Goal: Information Seeking & Learning: Learn about a topic

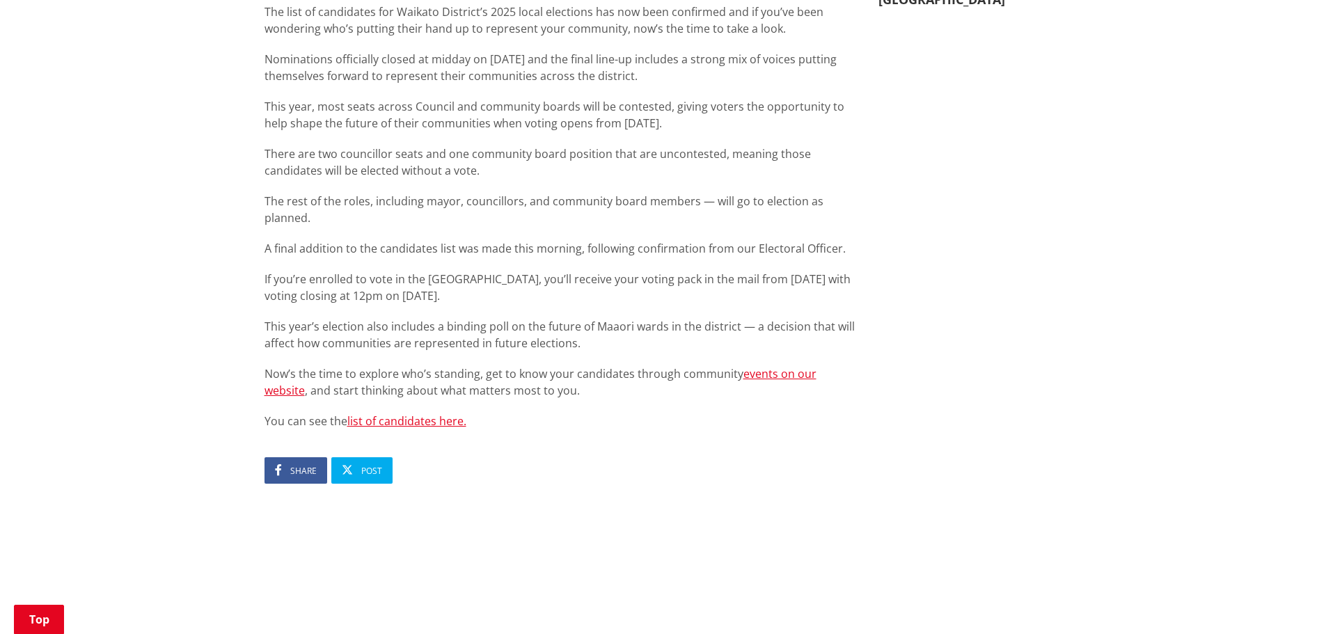
scroll to position [835, 0]
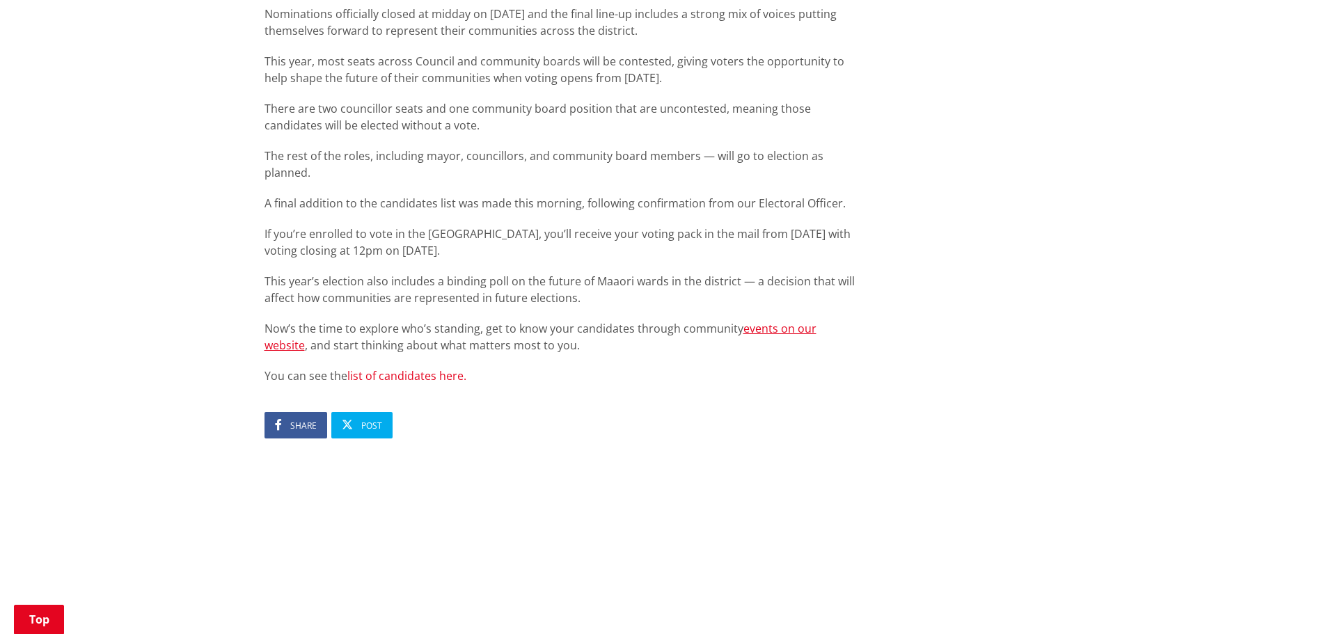
click at [379, 368] on link "list of candidates here." at bounding box center [406, 375] width 119 height 15
click at [399, 368] on link "list of candidates here." at bounding box center [406, 375] width 119 height 15
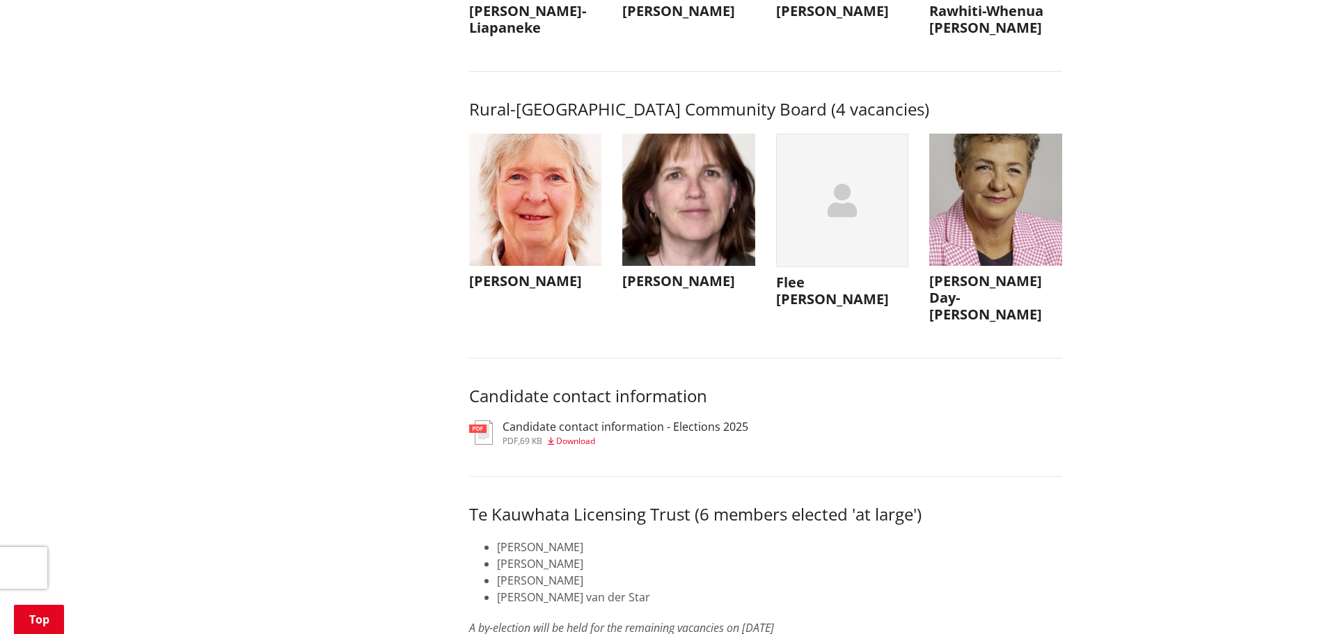
scroll to position [6472, 0]
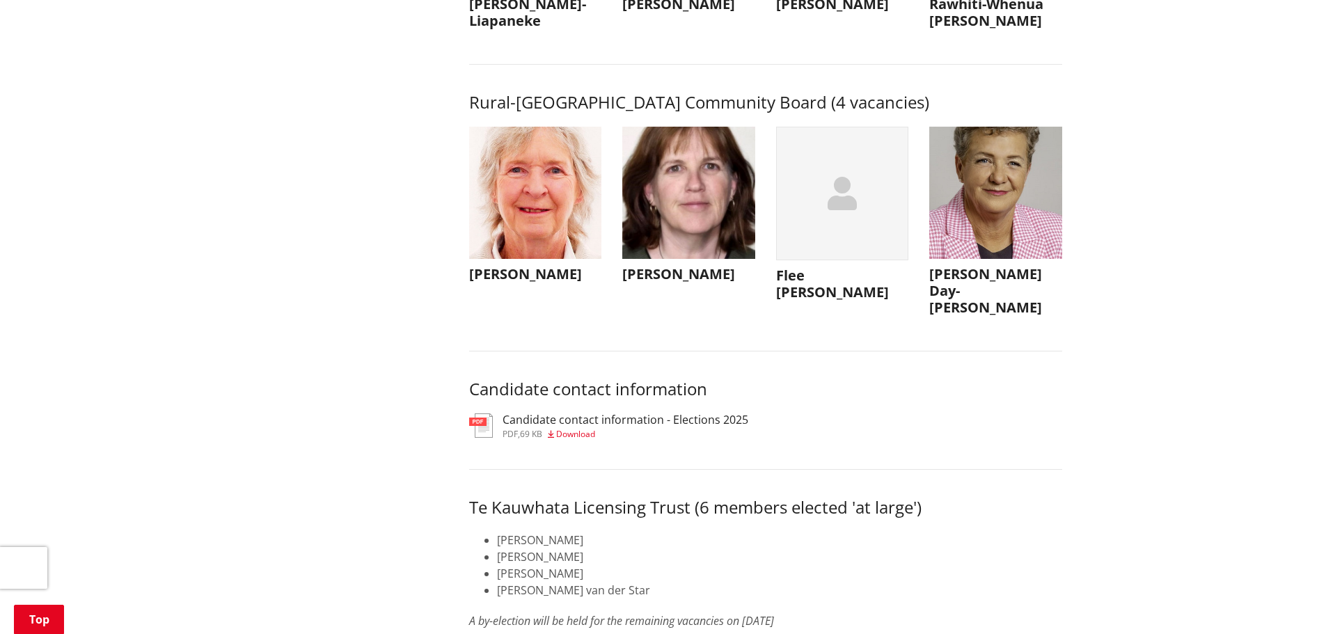
click at [576, 440] on span "Download" at bounding box center [575, 434] width 39 height 12
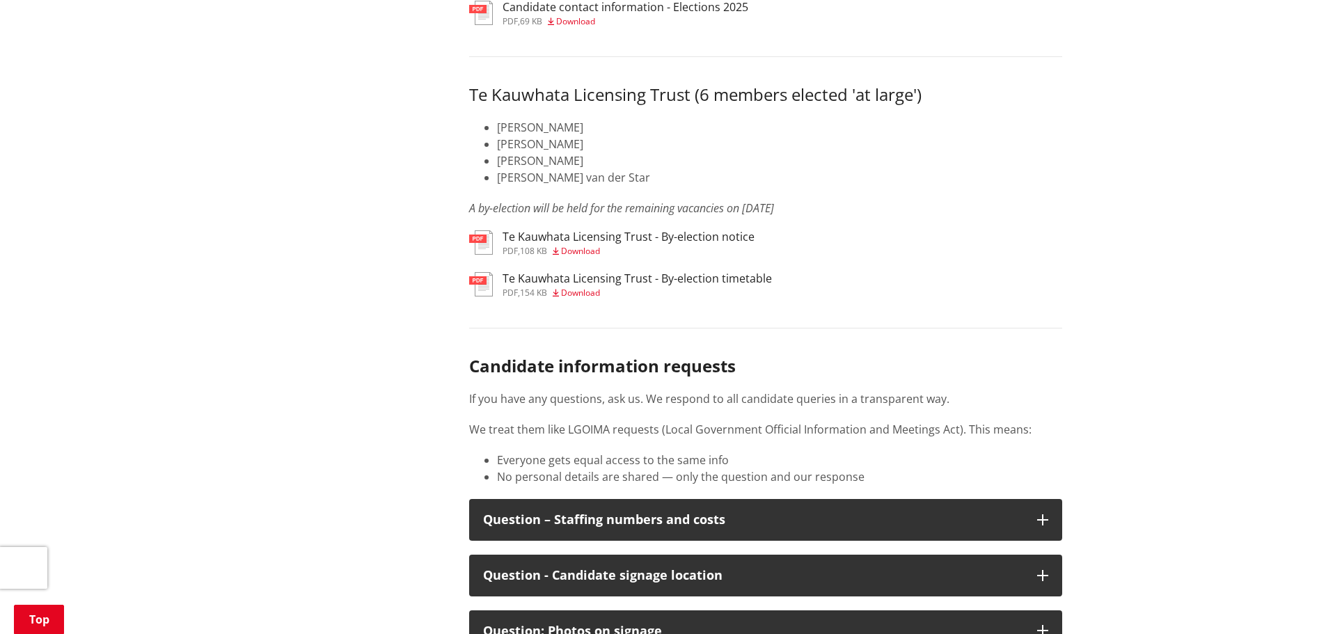
scroll to position [6959, 0]
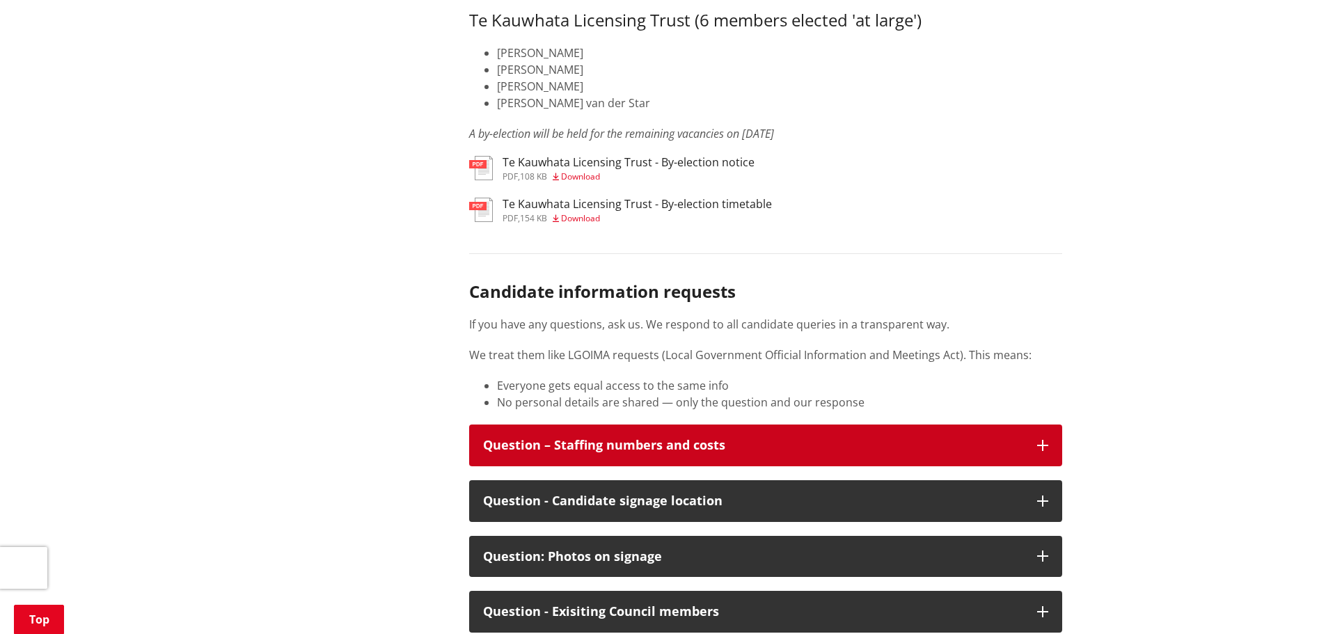
click at [1045, 451] on icon "button" at bounding box center [1042, 445] width 11 height 11
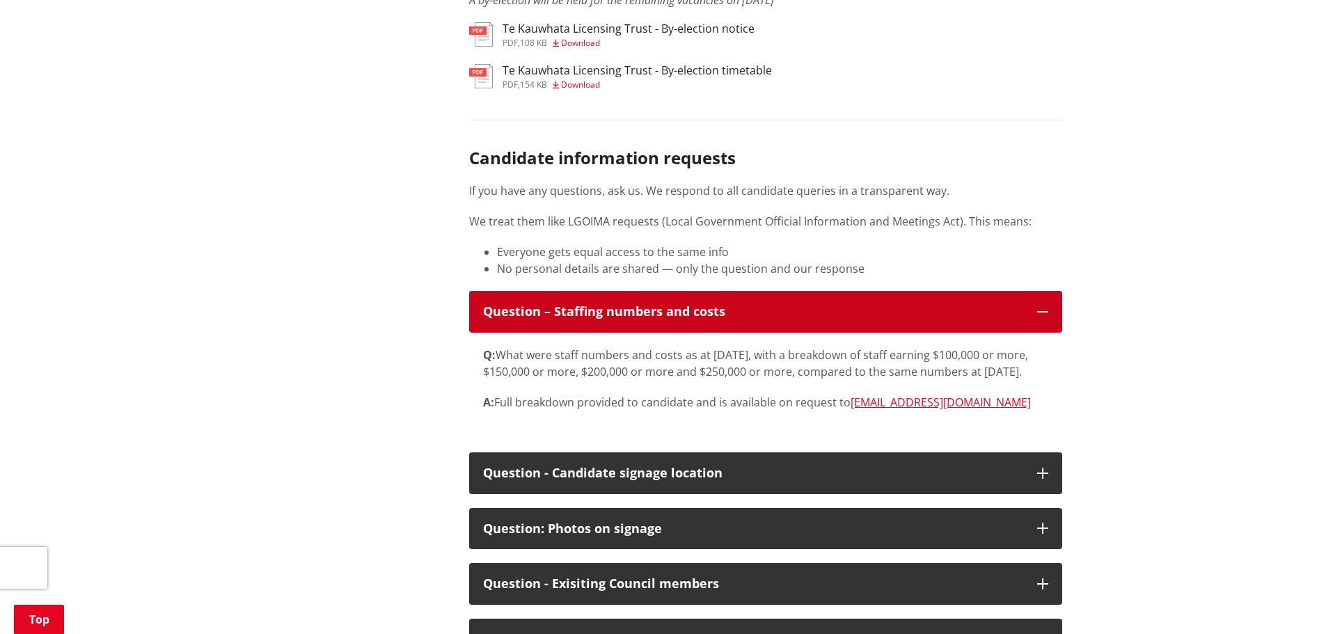
scroll to position [7098, 0]
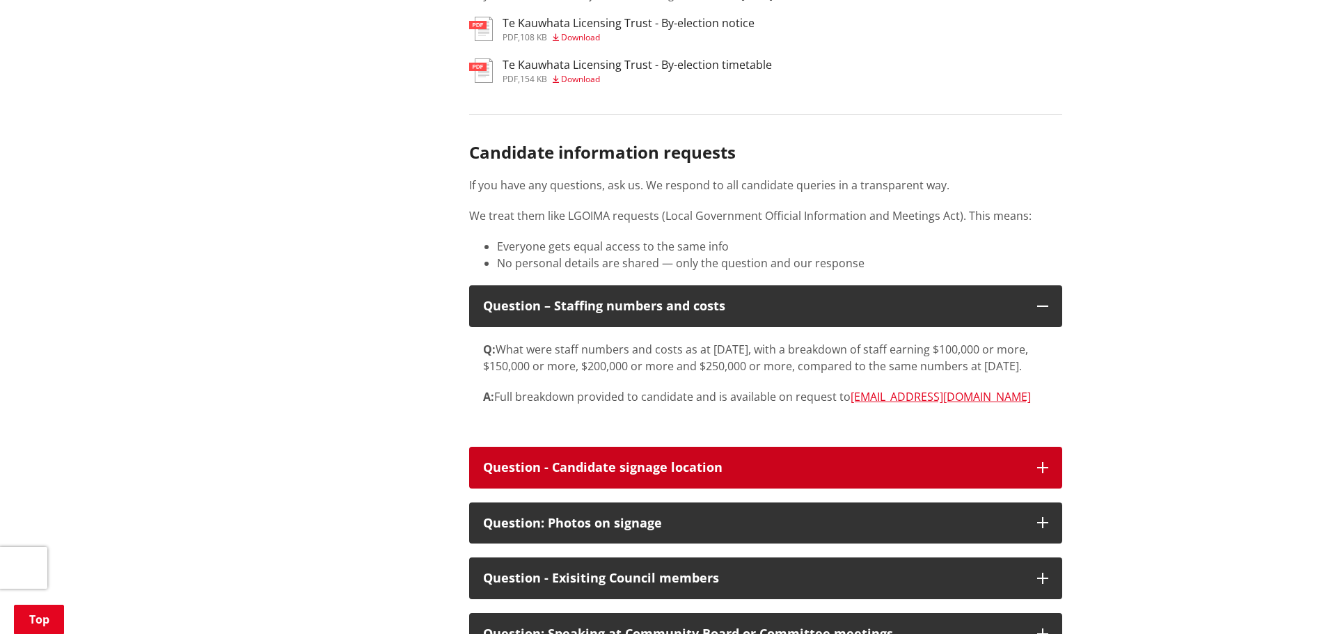
click at [1044, 473] on icon "button" at bounding box center [1042, 467] width 11 height 11
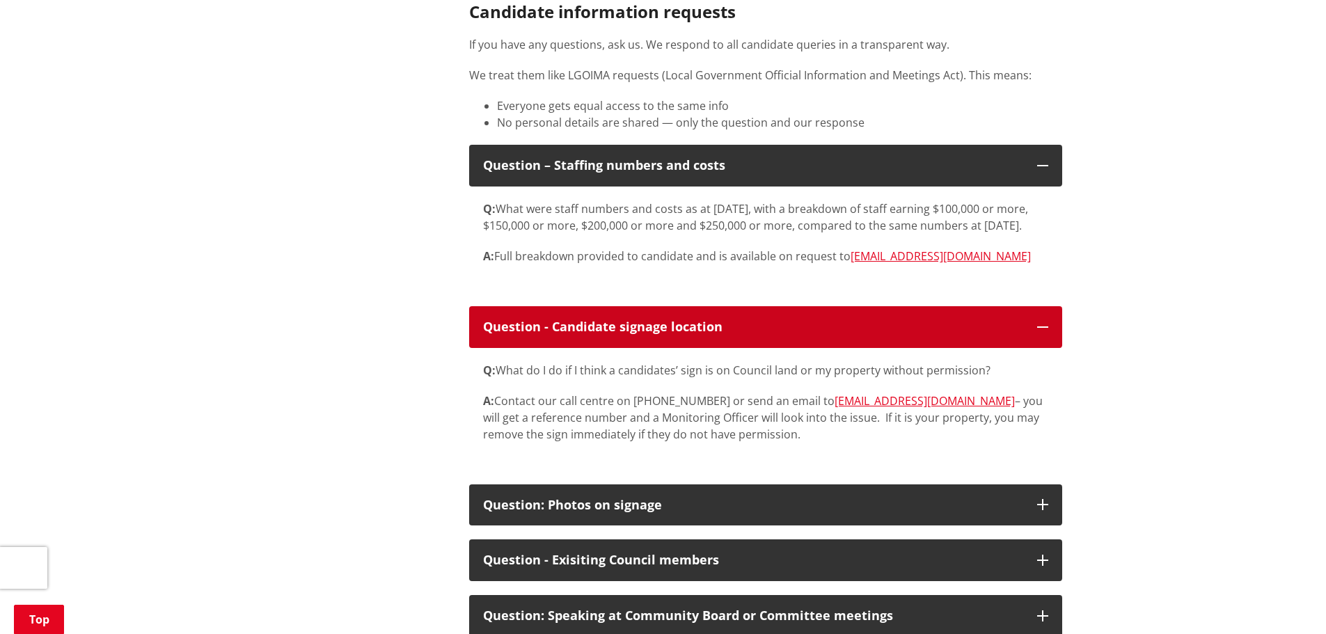
scroll to position [7307, 0]
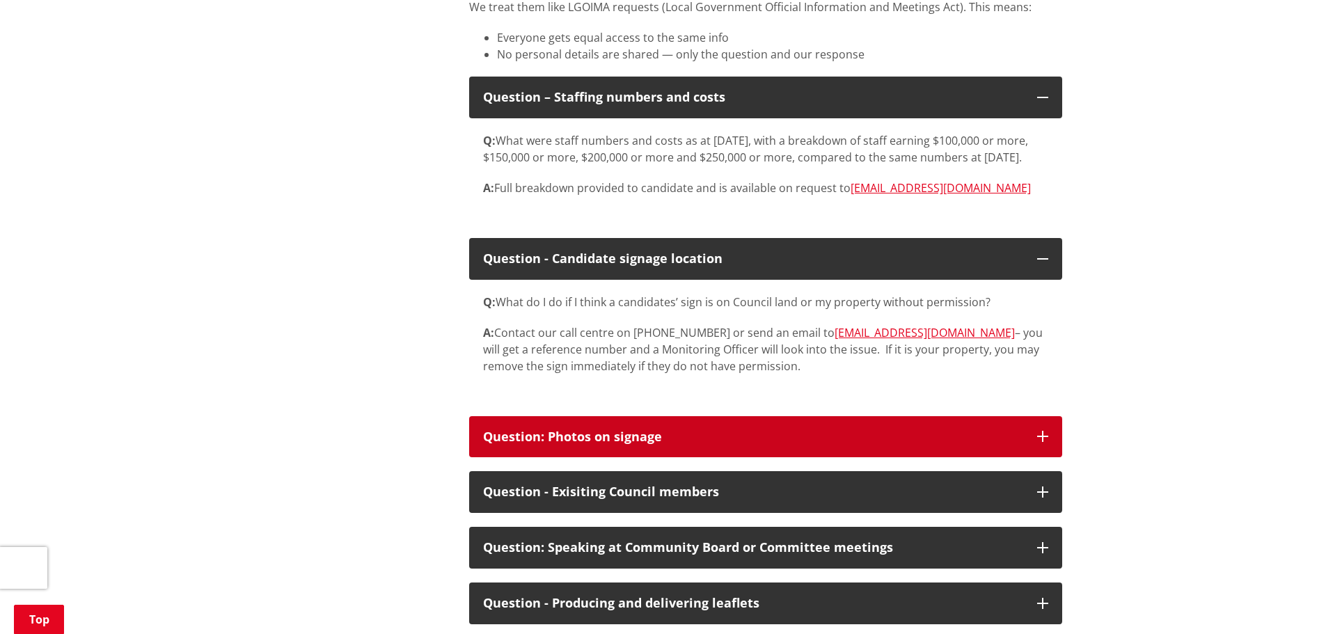
click at [1047, 442] on icon "button" at bounding box center [1042, 436] width 11 height 11
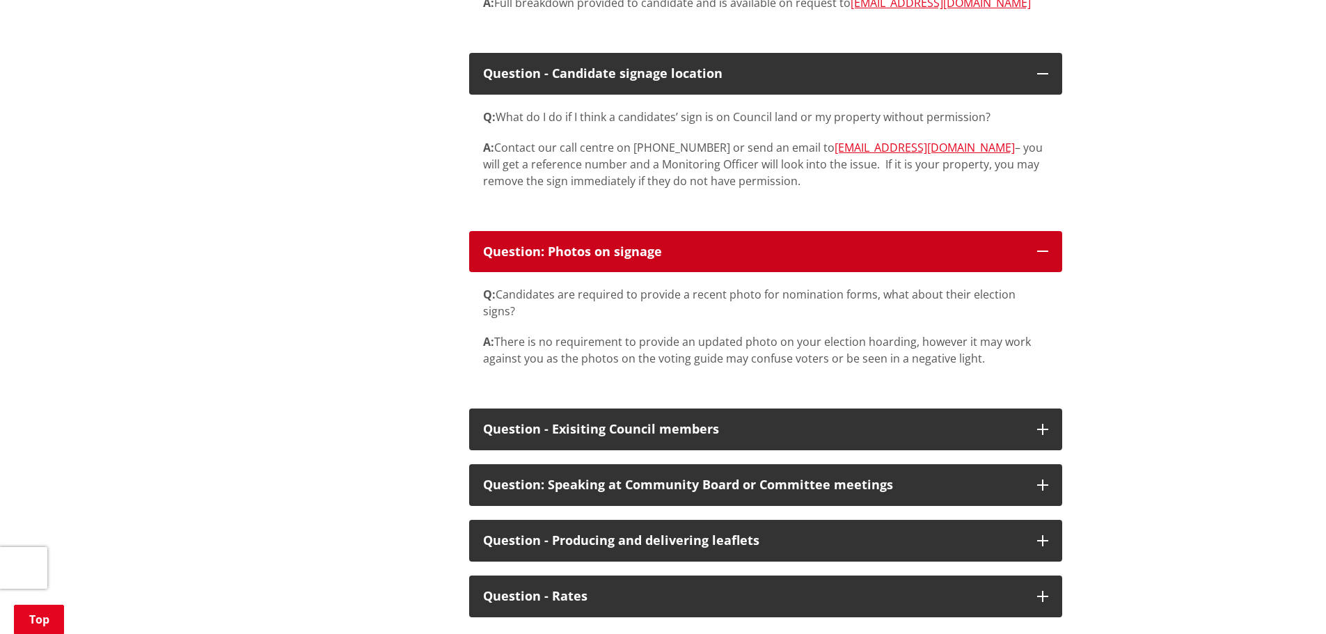
scroll to position [7516, 0]
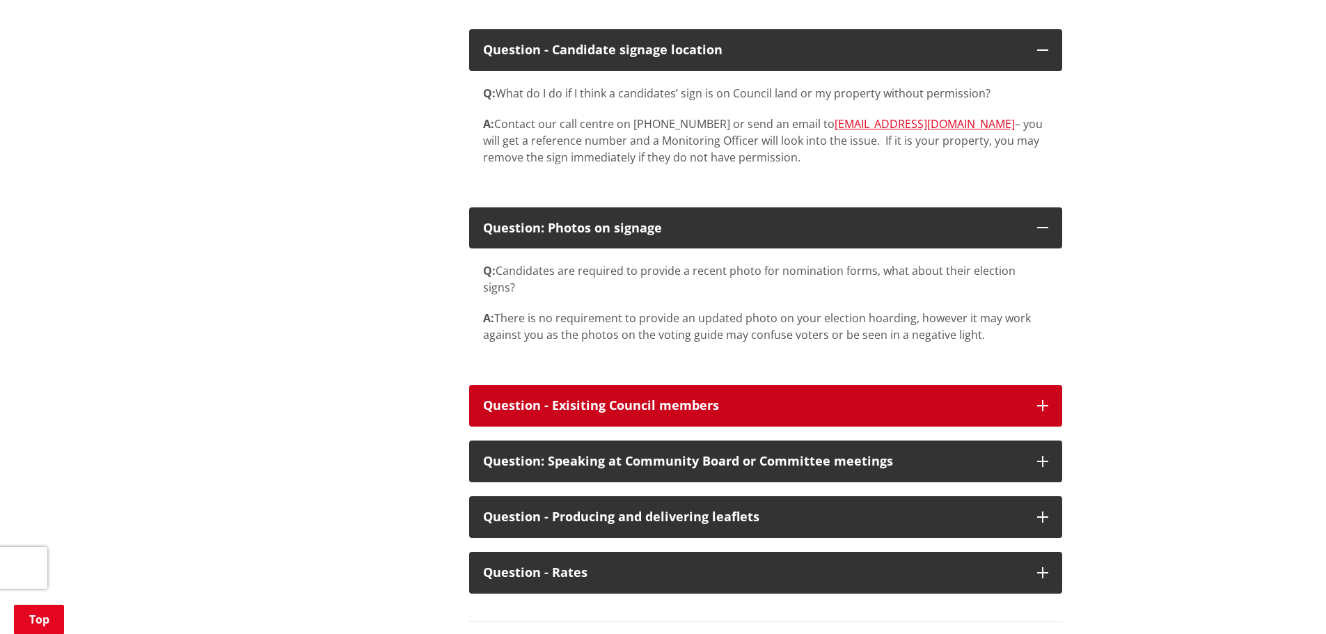
click at [1043, 411] on icon "button" at bounding box center [1042, 405] width 11 height 11
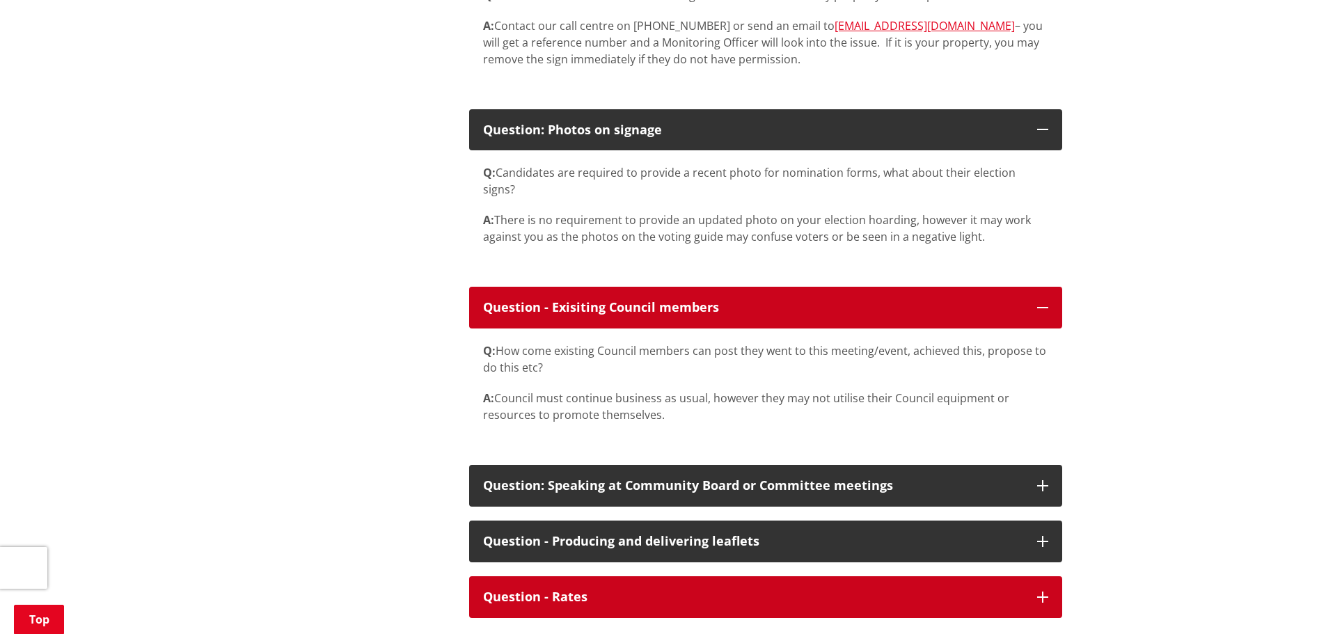
scroll to position [7655, 0]
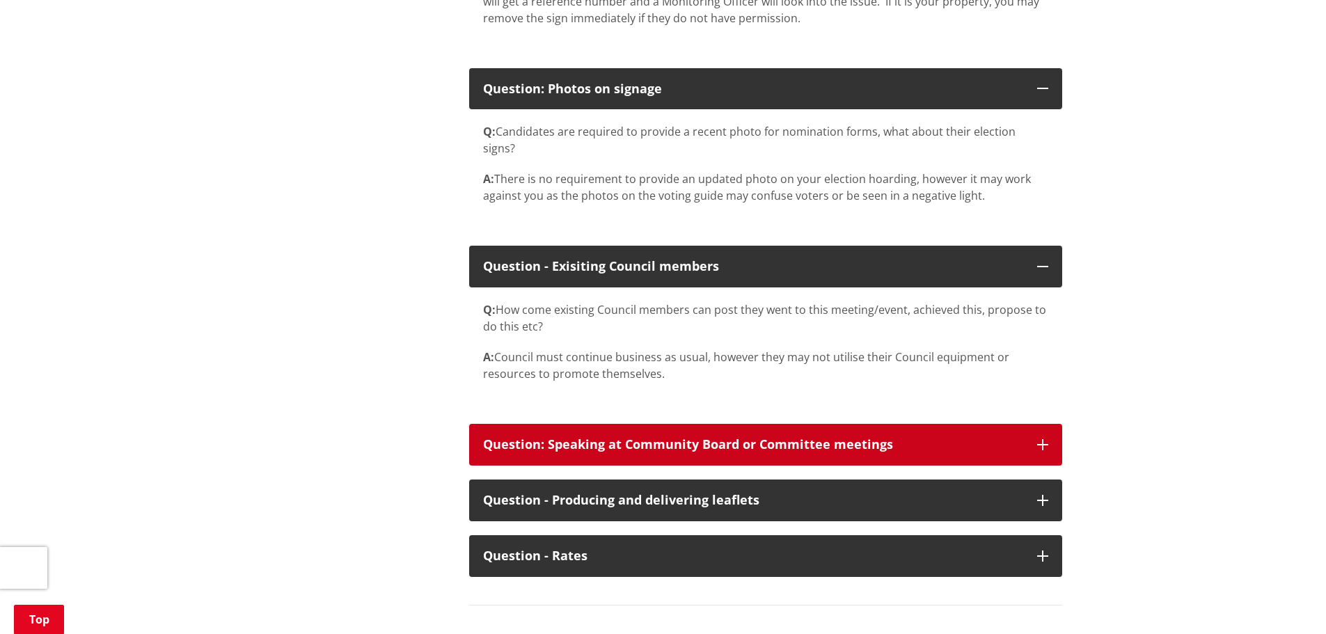
click at [1037, 450] on icon "button" at bounding box center [1042, 444] width 11 height 11
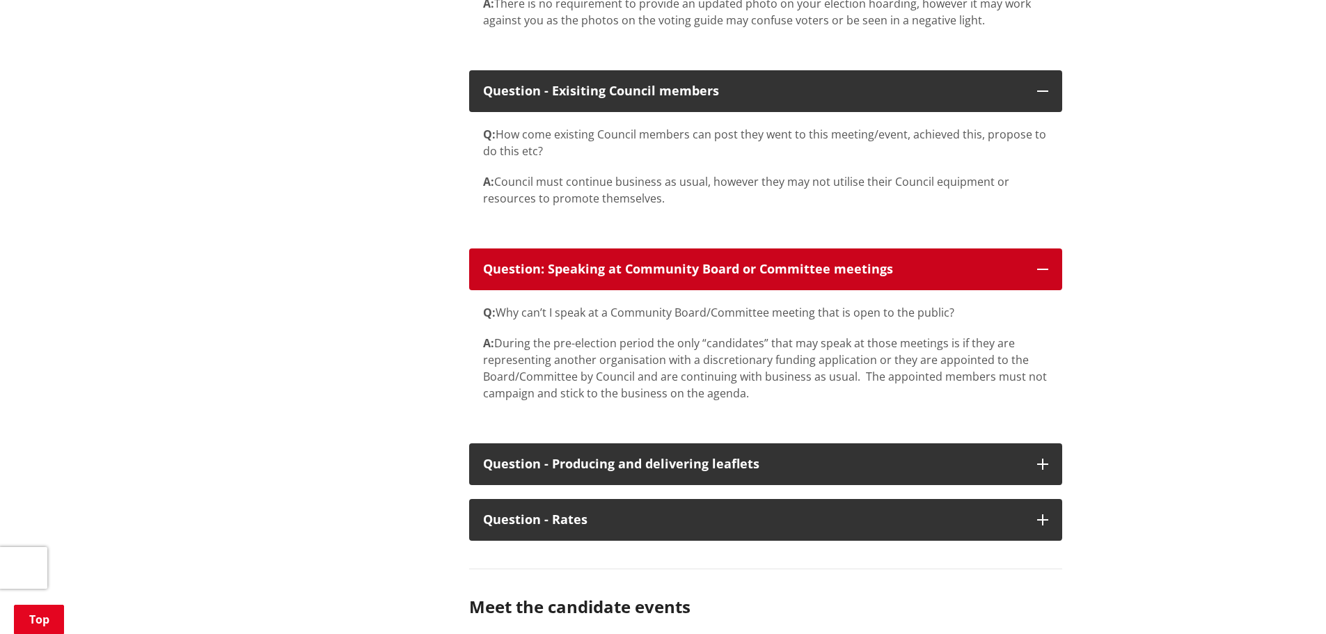
scroll to position [7864, 0]
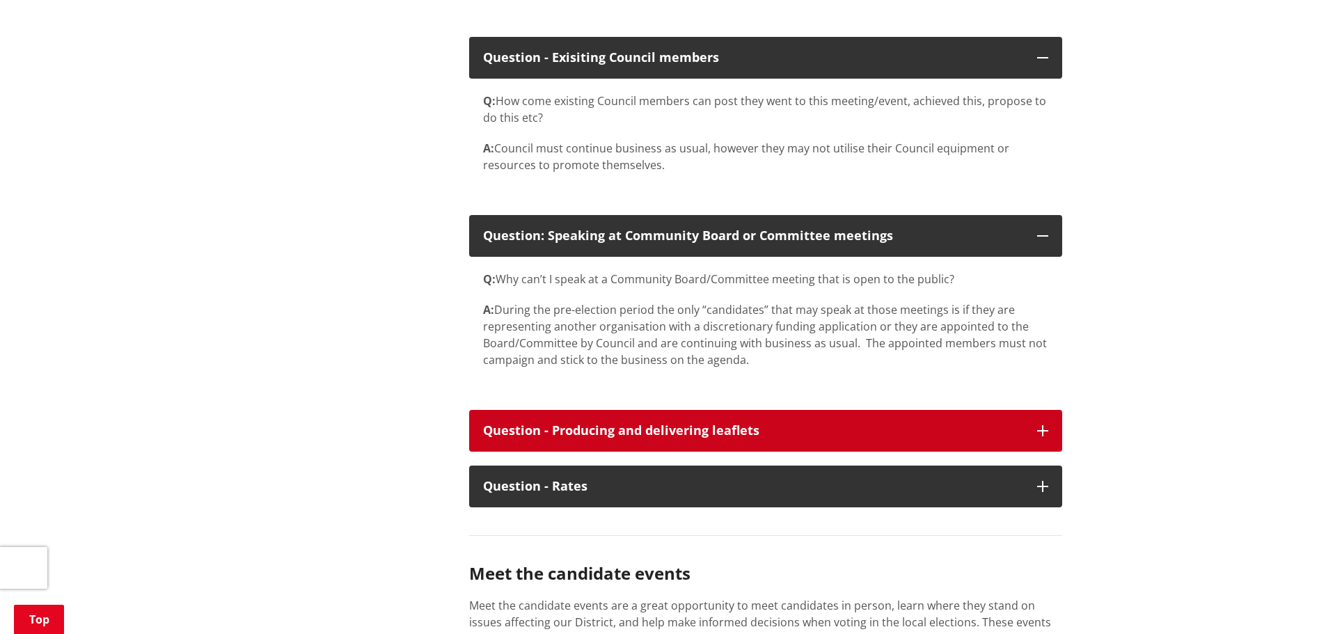
click at [1046, 436] on icon "button" at bounding box center [1042, 430] width 11 height 11
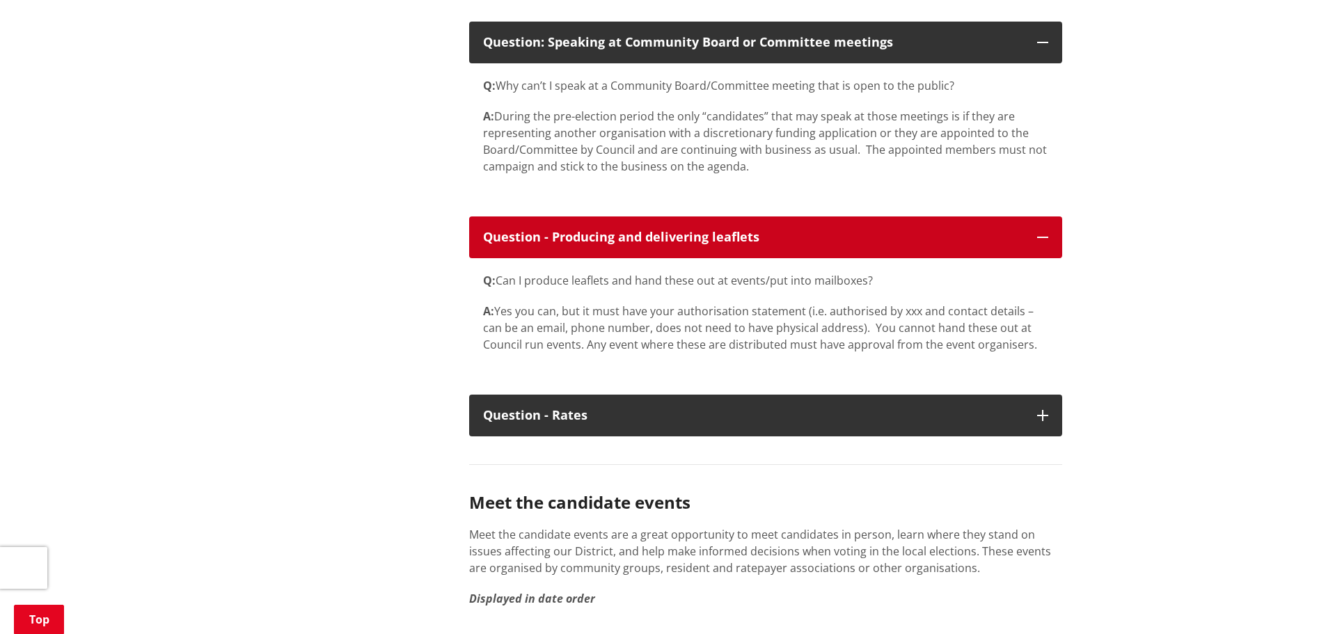
scroll to position [8073, 0]
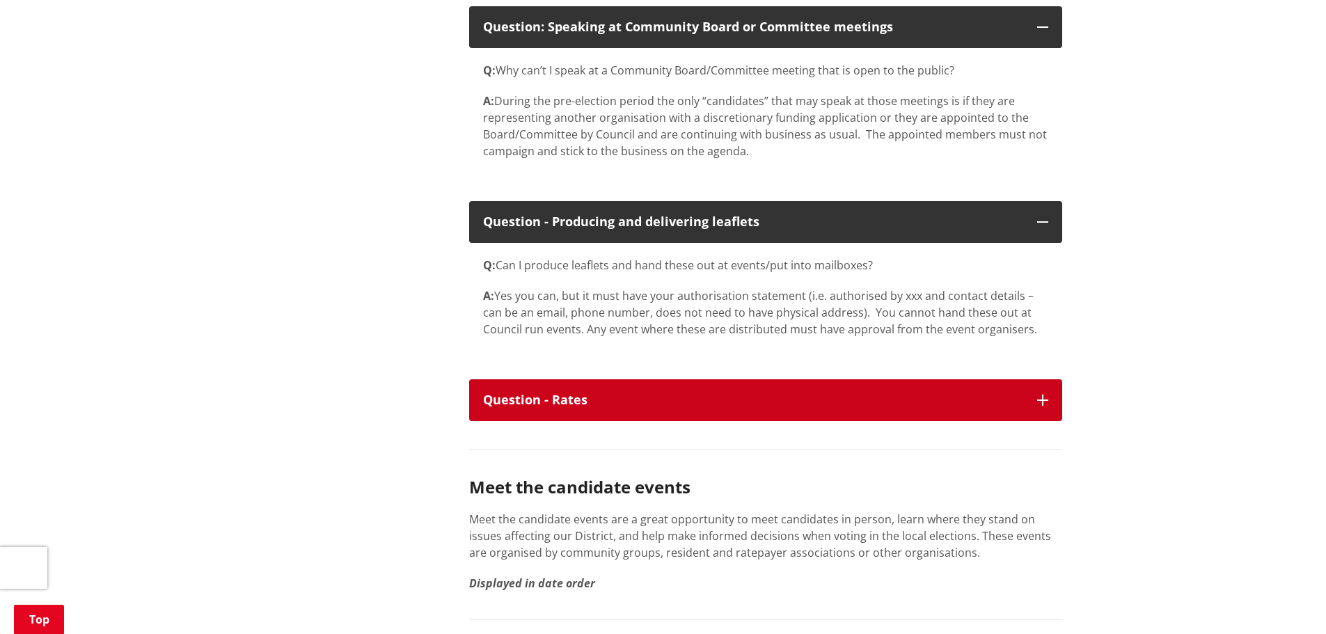
click at [1047, 406] on icon "button" at bounding box center [1042, 400] width 11 height 11
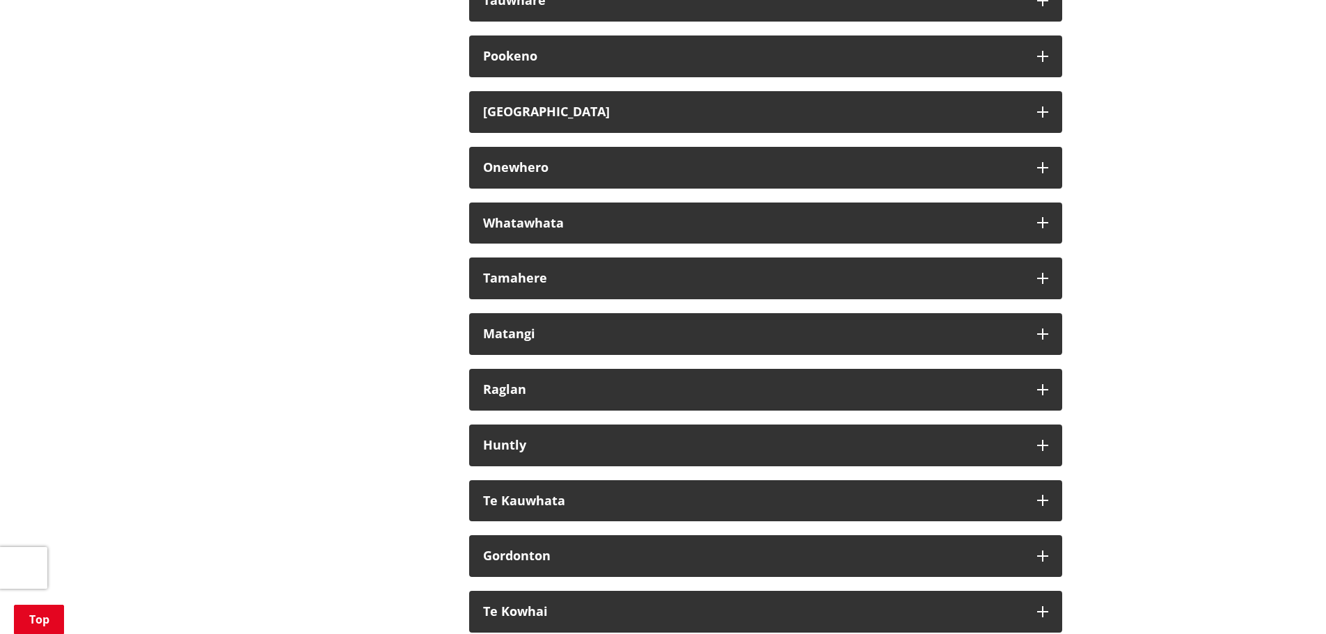
scroll to position [9047, 0]
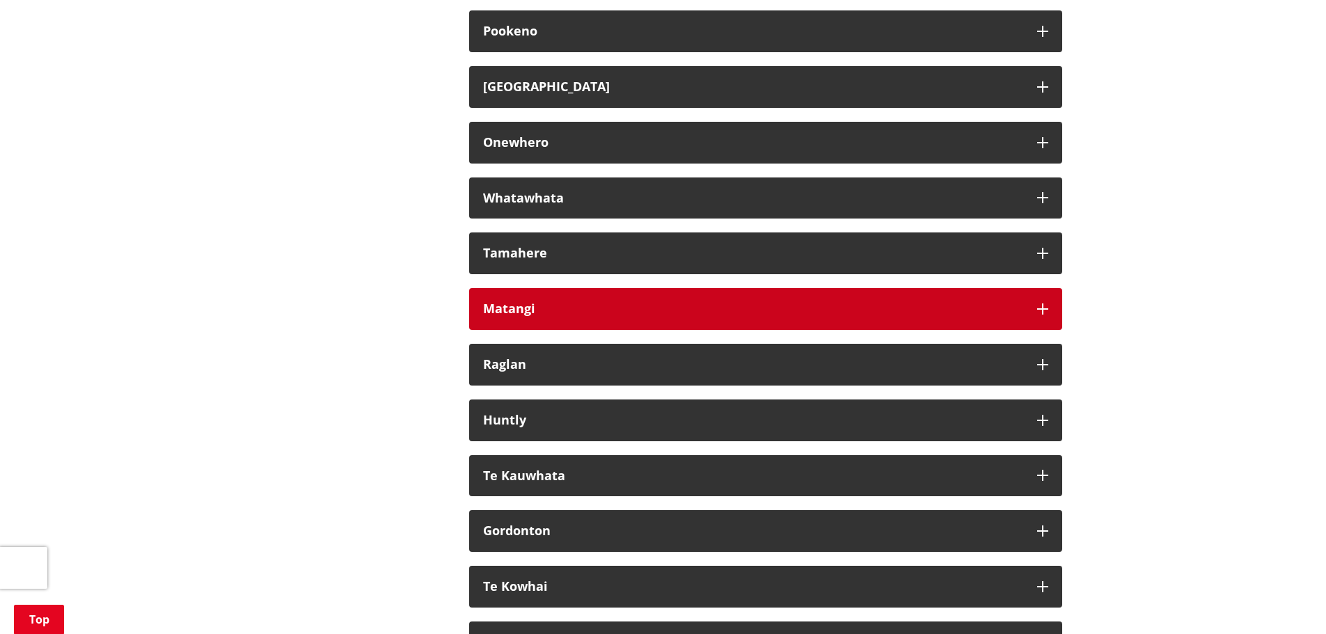
click at [1040, 315] on icon "button" at bounding box center [1042, 308] width 11 height 11
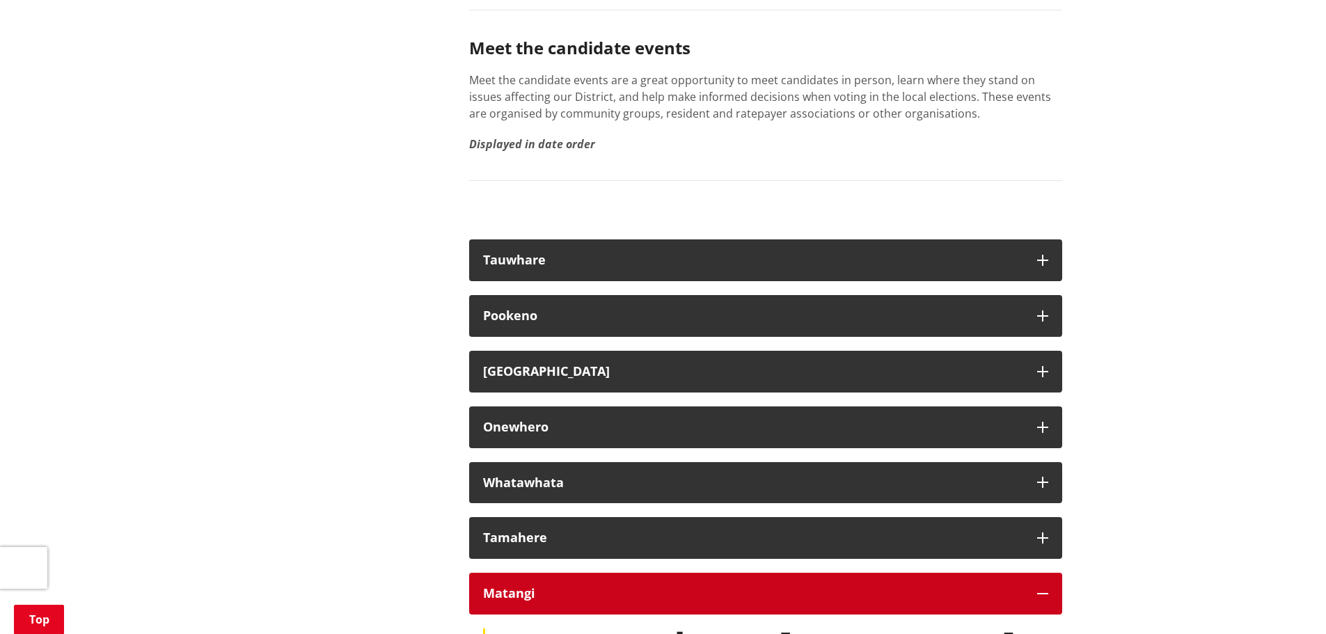
scroll to position [8699, 0]
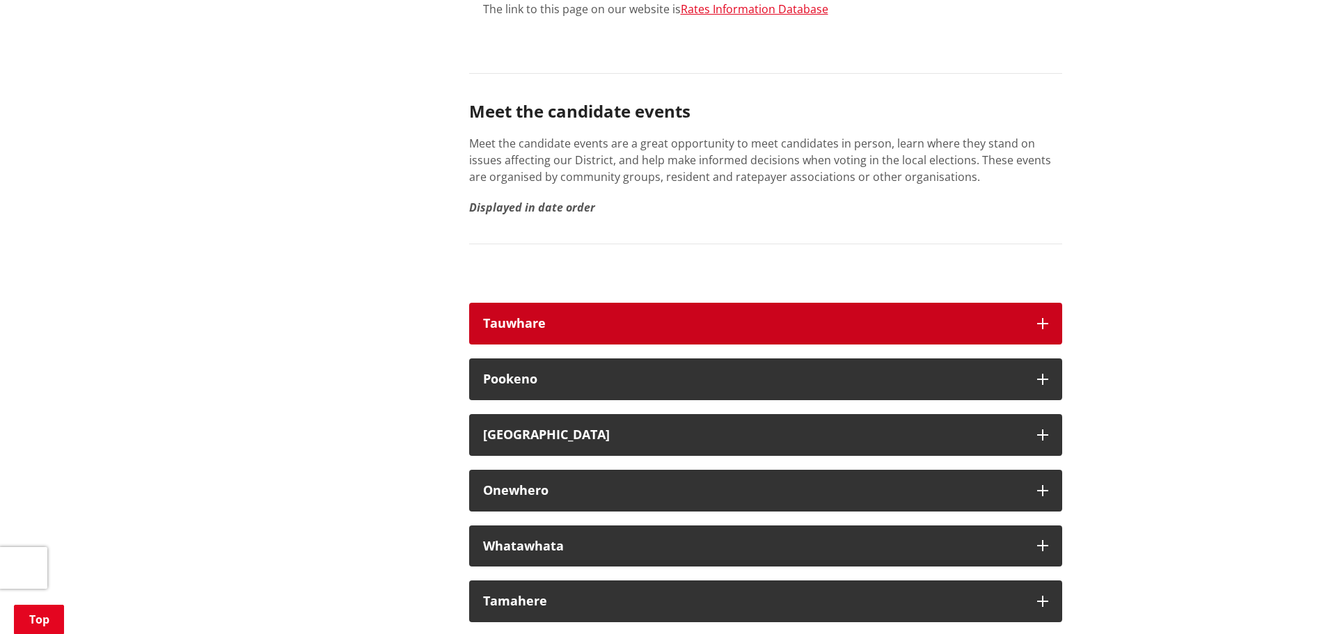
click at [1047, 329] on icon "button" at bounding box center [1042, 323] width 11 height 11
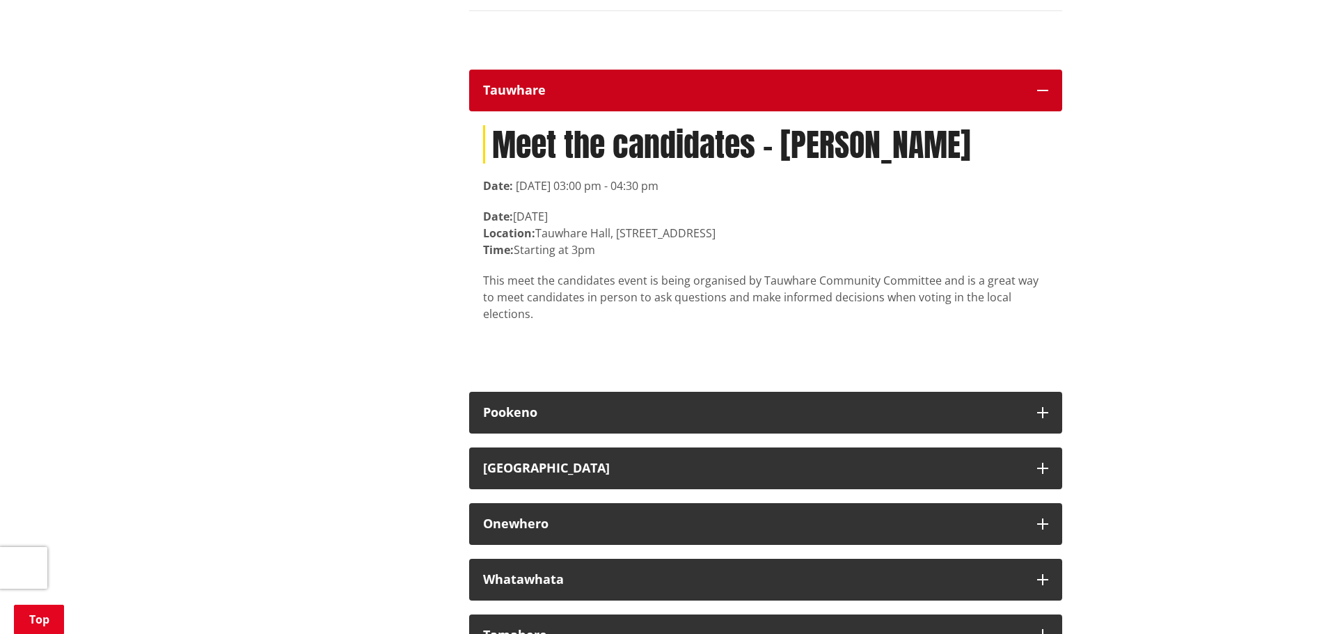
scroll to position [8978, 0]
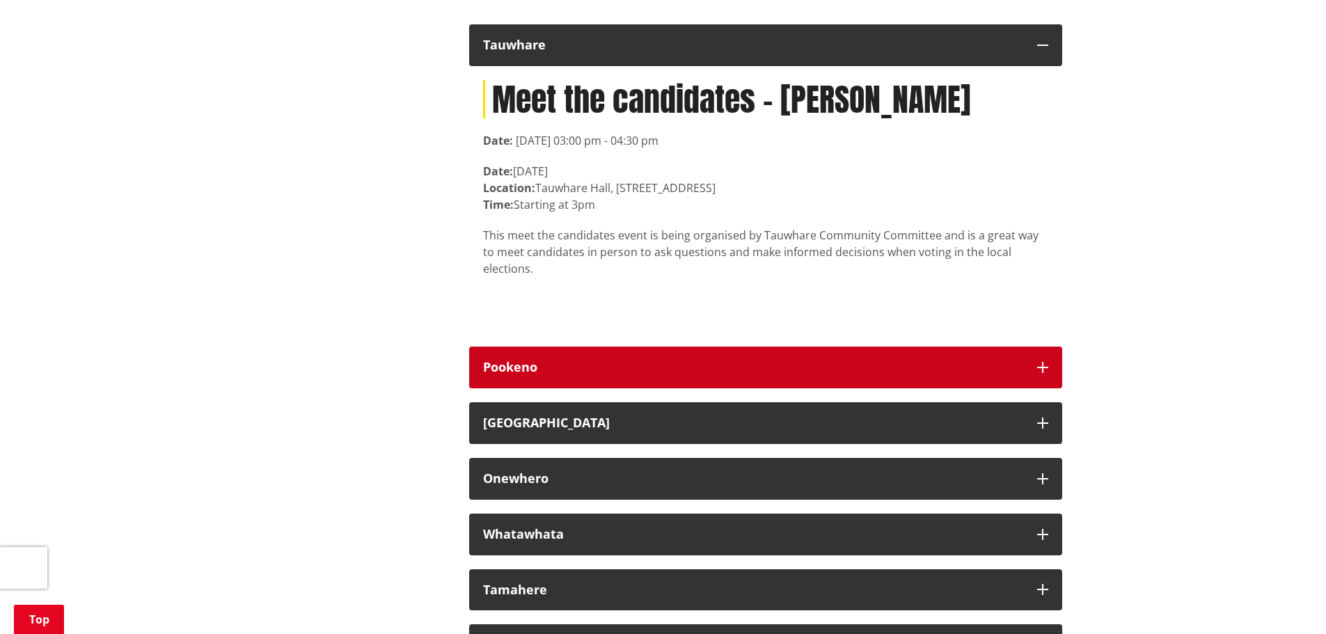
click at [1040, 373] on icon "button" at bounding box center [1042, 367] width 11 height 11
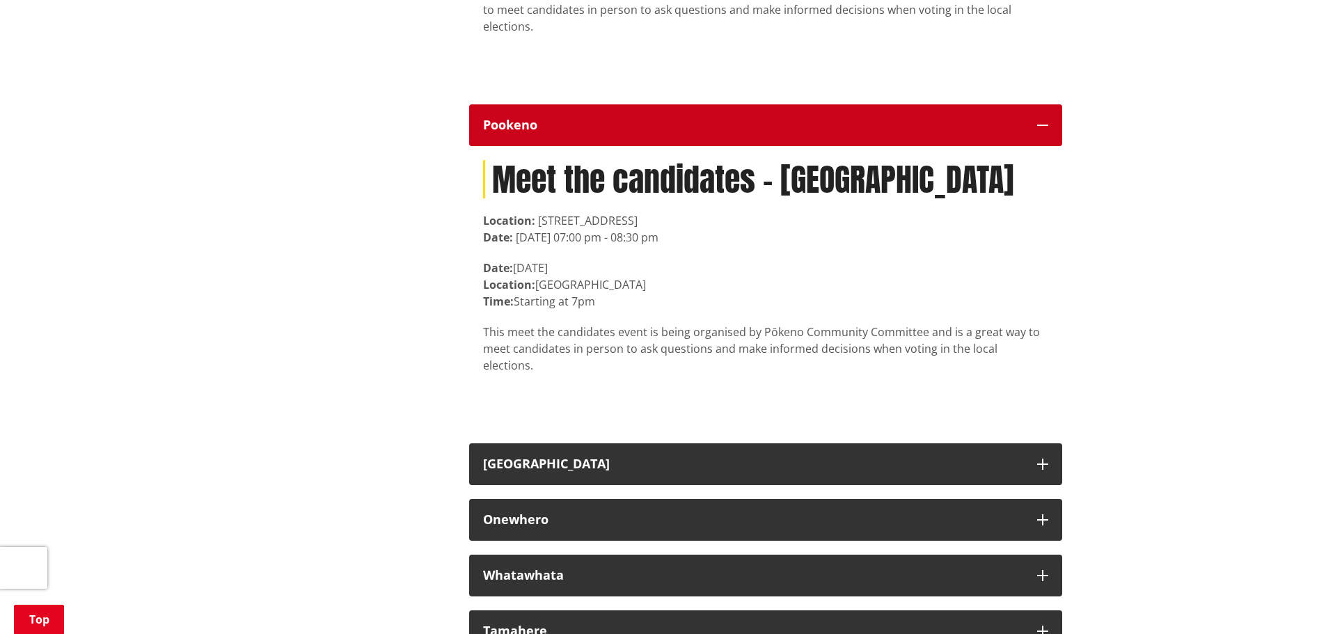
scroll to position [9256, 0]
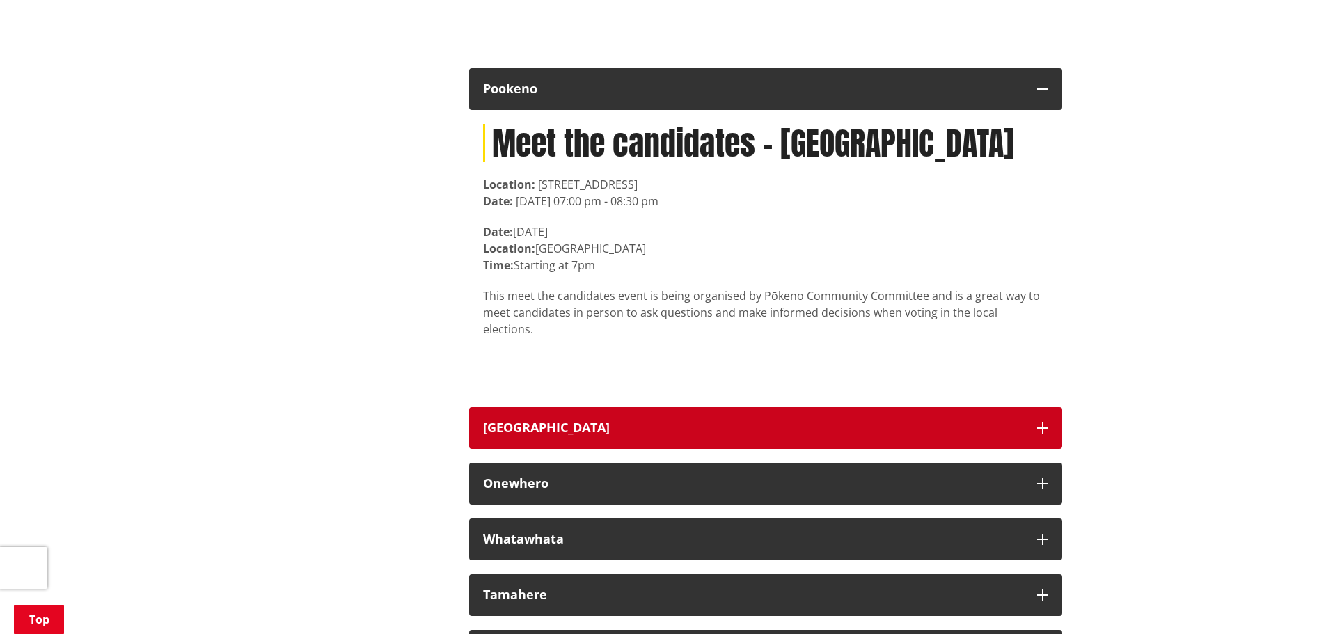
click at [1037, 428] on icon "button" at bounding box center [1042, 427] width 11 height 11
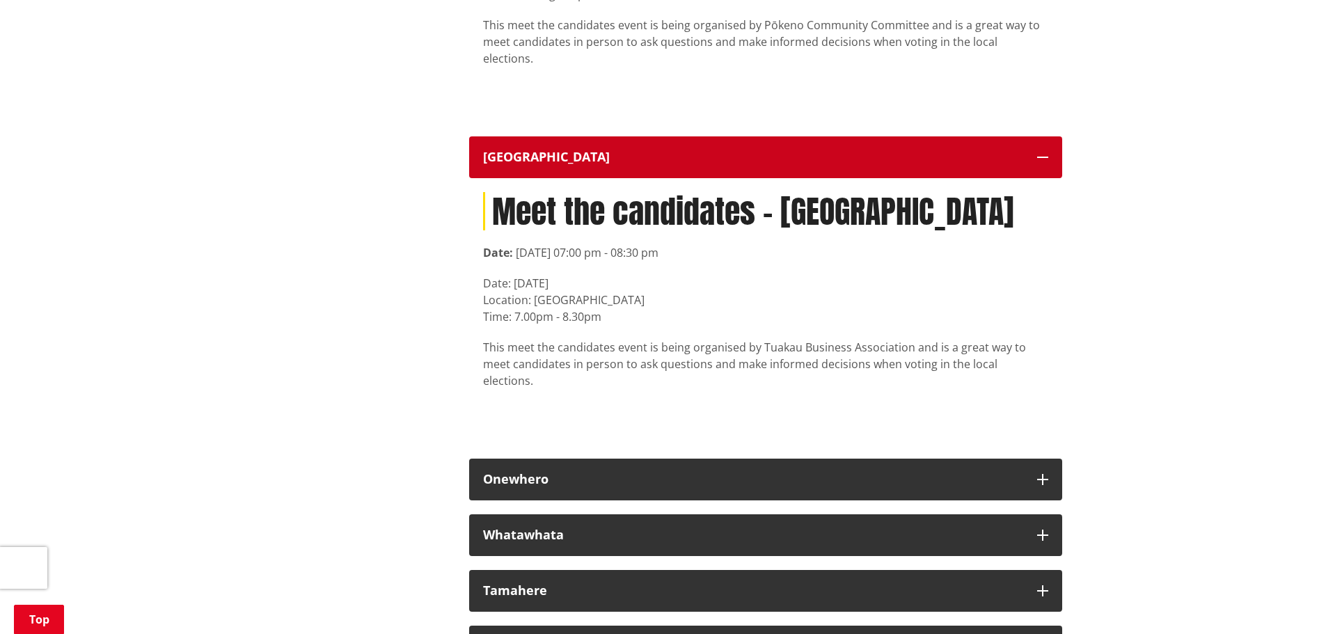
scroll to position [9534, 0]
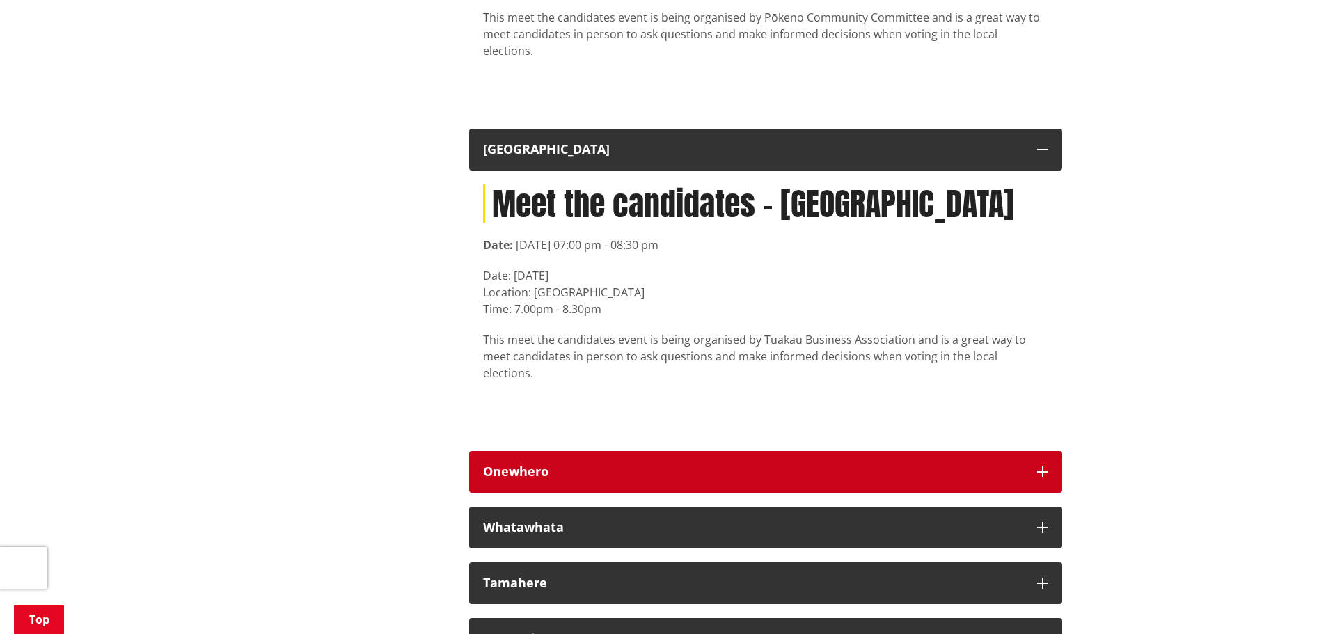
click at [1041, 466] on icon "button" at bounding box center [1042, 471] width 11 height 11
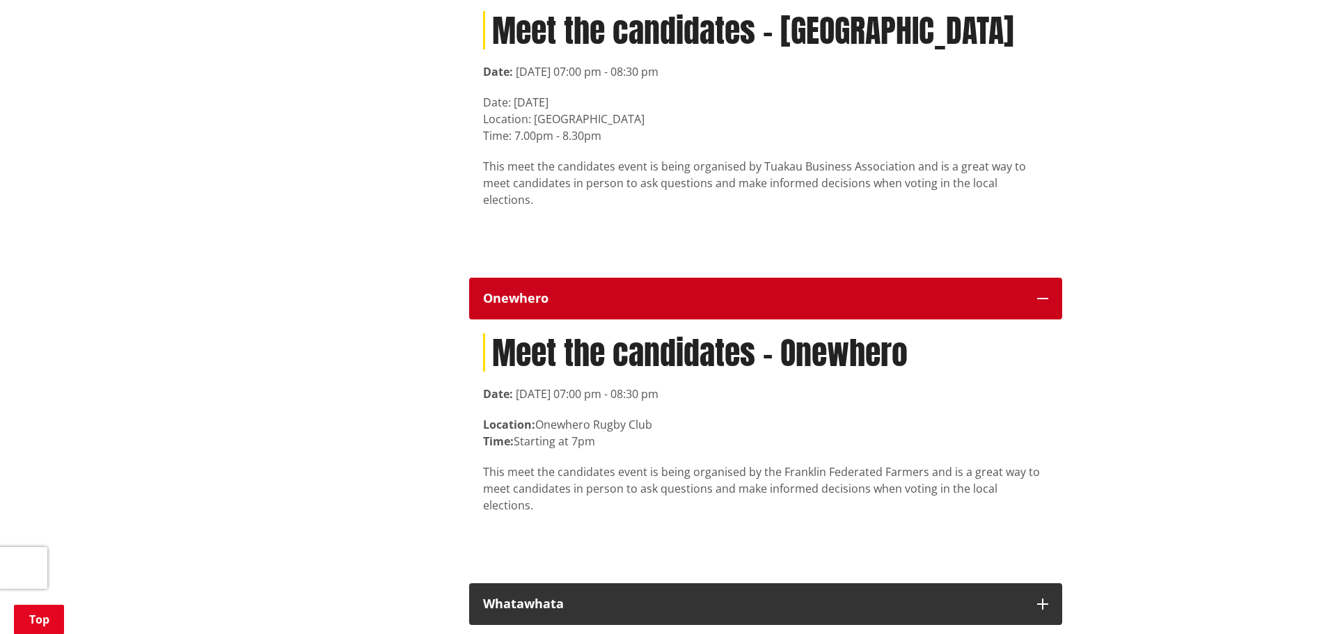
scroll to position [9743, 0]
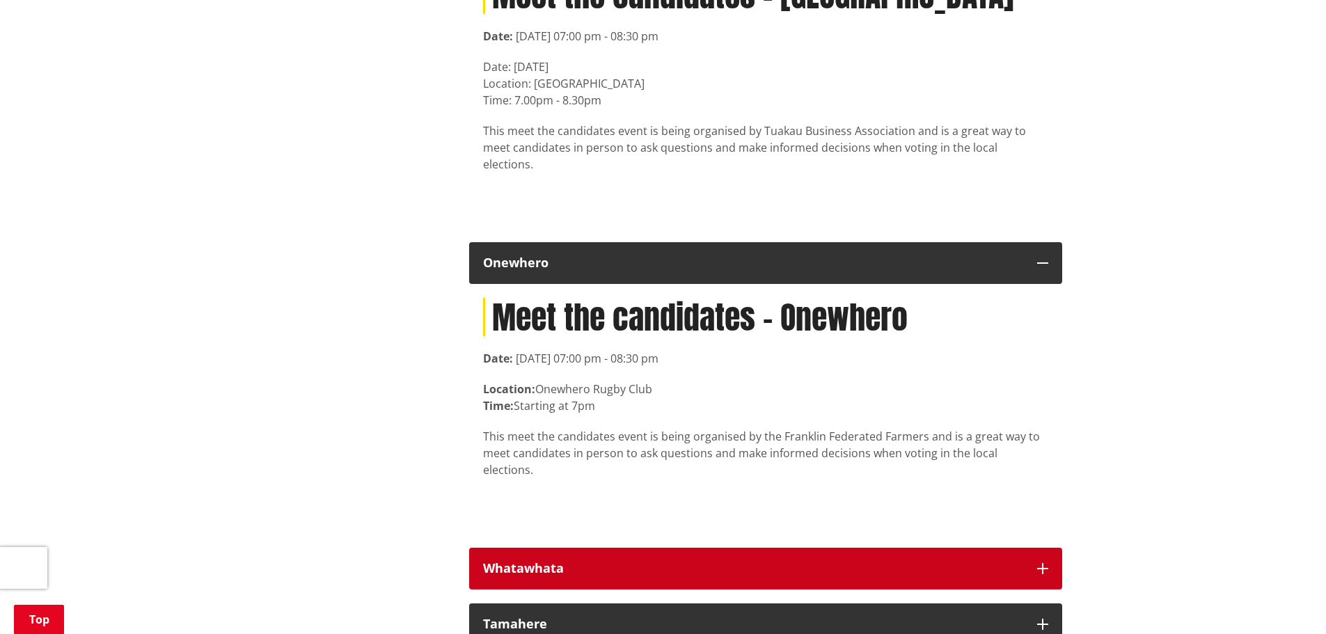
click at [1045, 563] on icon "button" at bounding box center [1042, 568] width 11 height 11
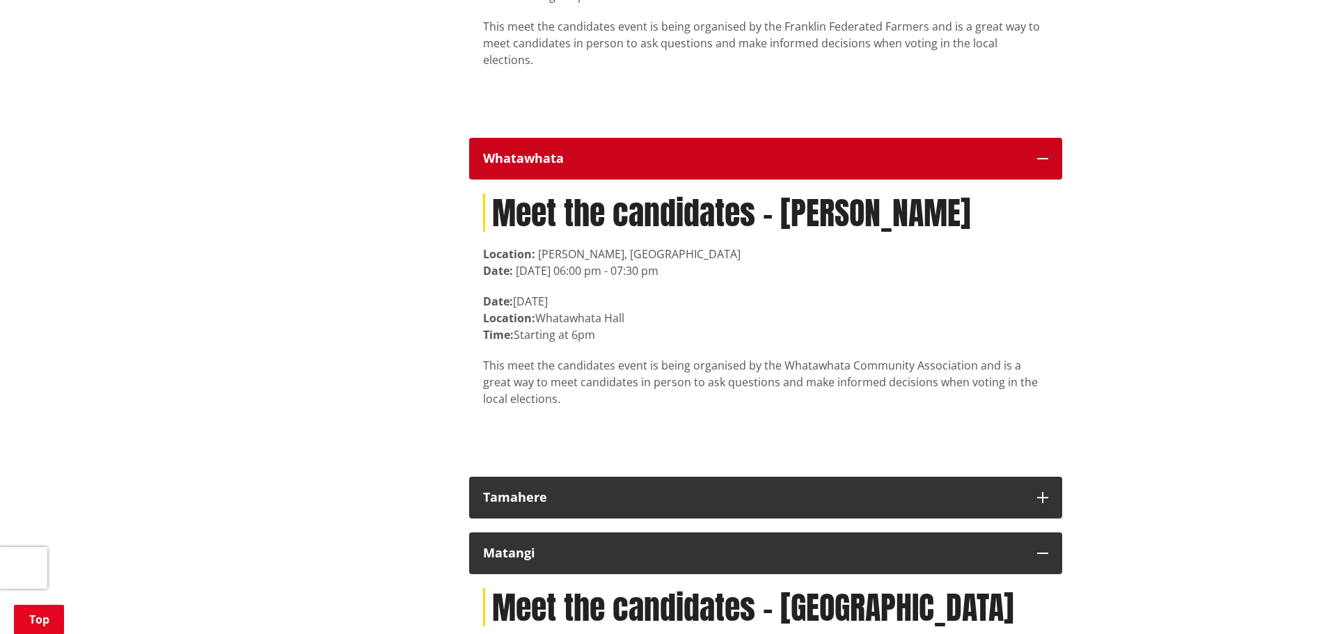
scroll to position [10161, 0]
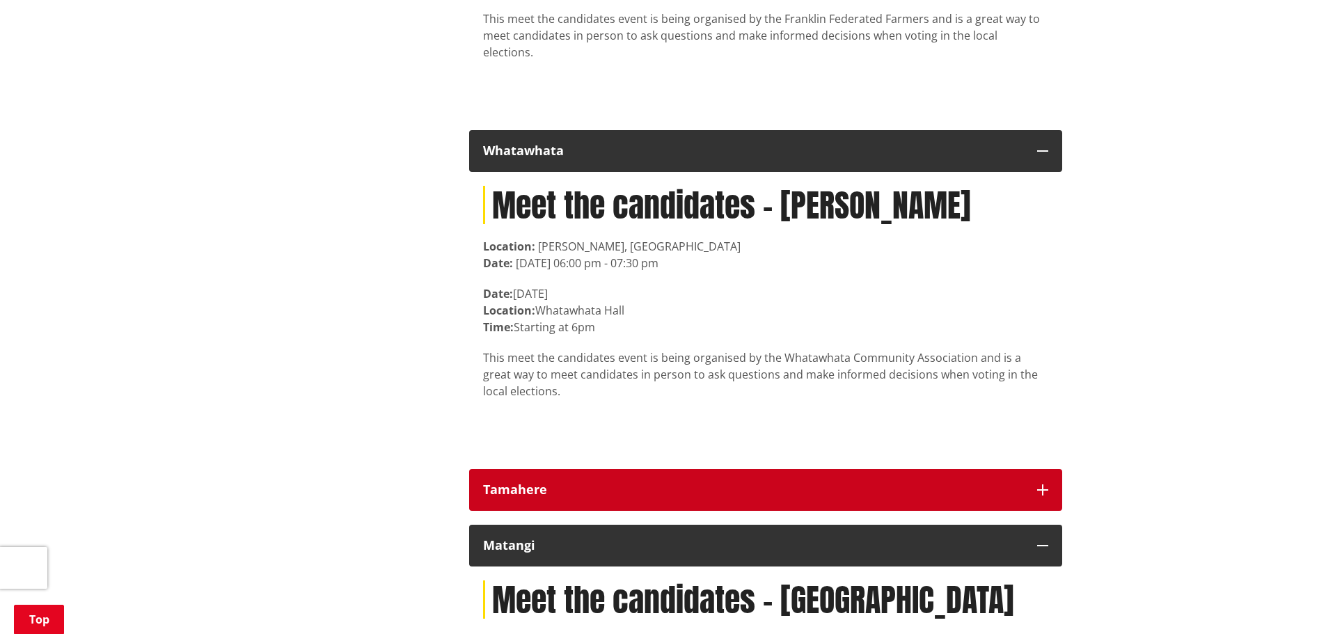
click at [1045, 484] on icon "button" at bounding box center [1042, 489] width 11 height 11
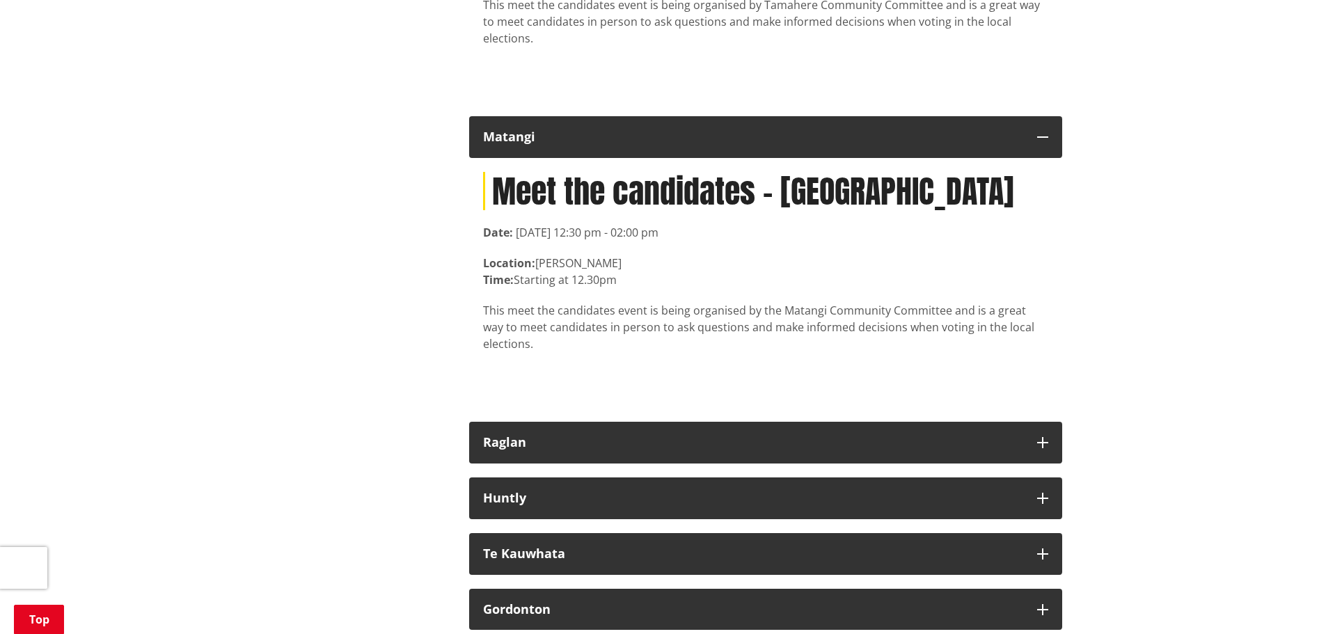
scroll to position [10857, 0]
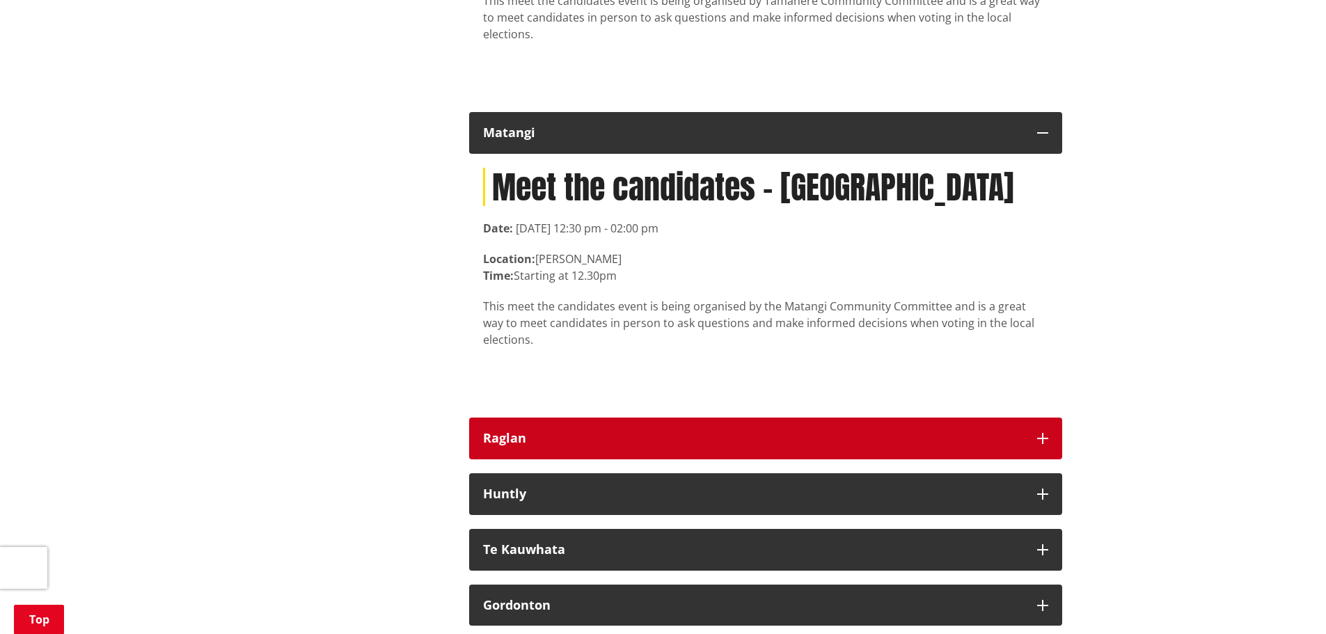
click at [1038, 433] on icon "button" at bounding box center [1042, 438] width 11 height 11
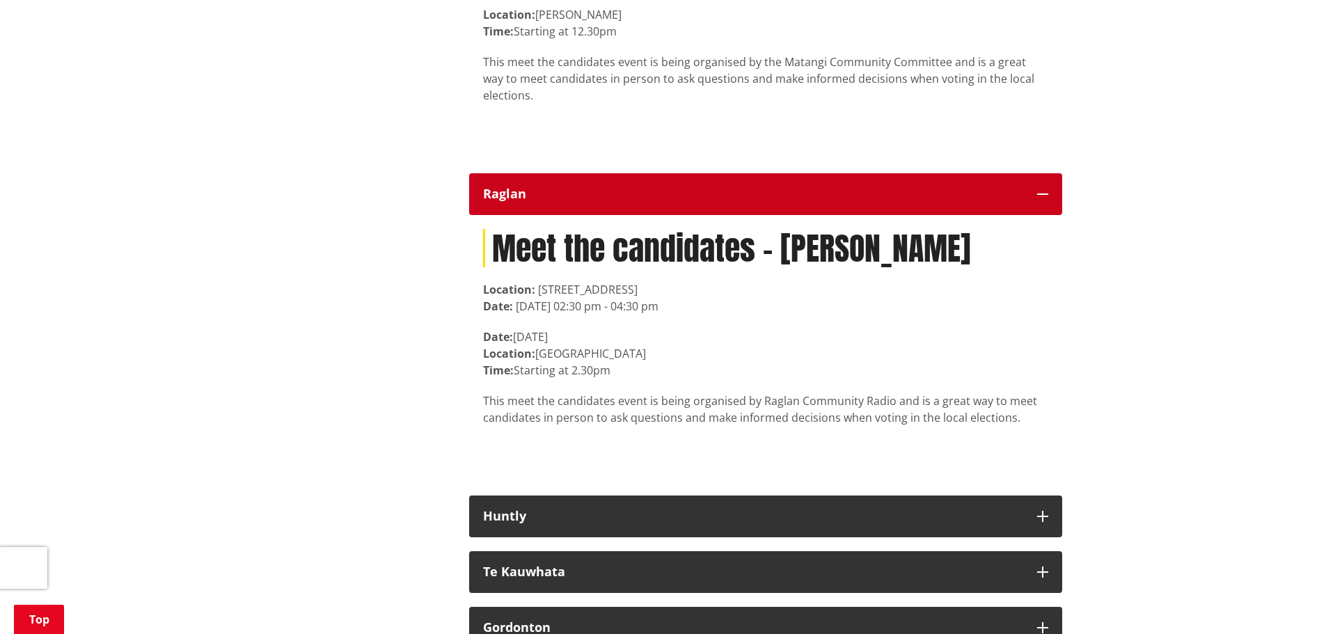
scroll to position [11135, 0]
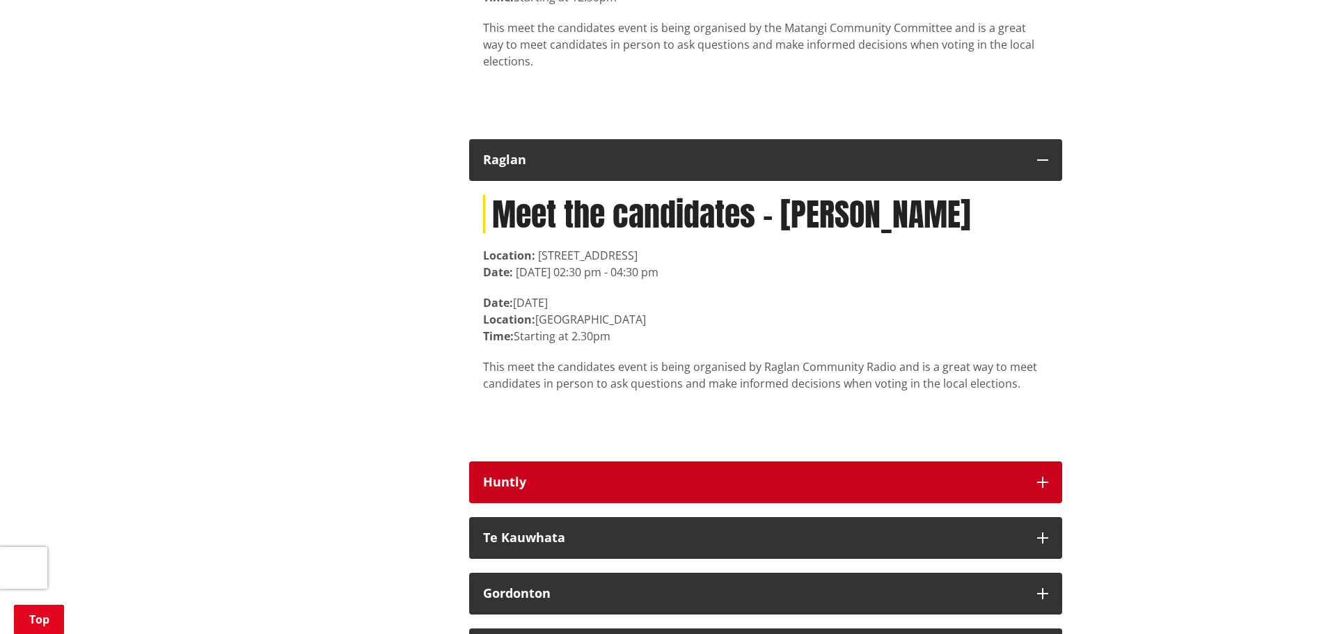
click at [1045, 477] on icon "button" at bounding box center [1042, 482] width 11 height 11
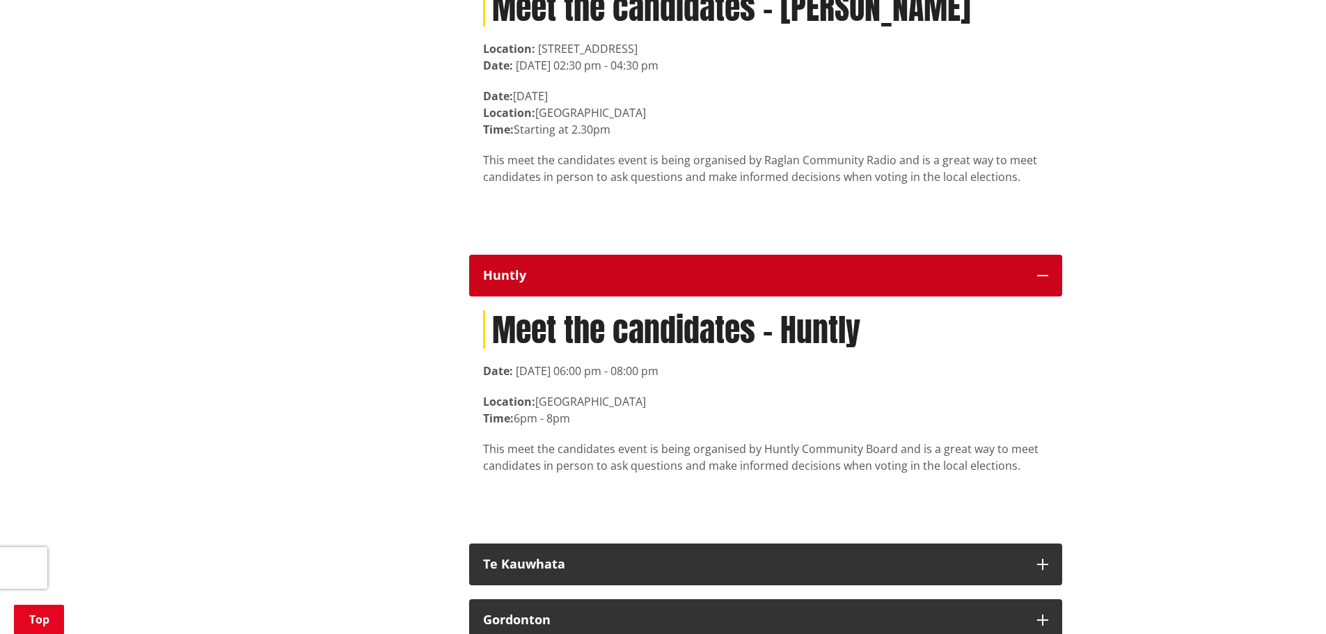
scroll to position [11344, 0]
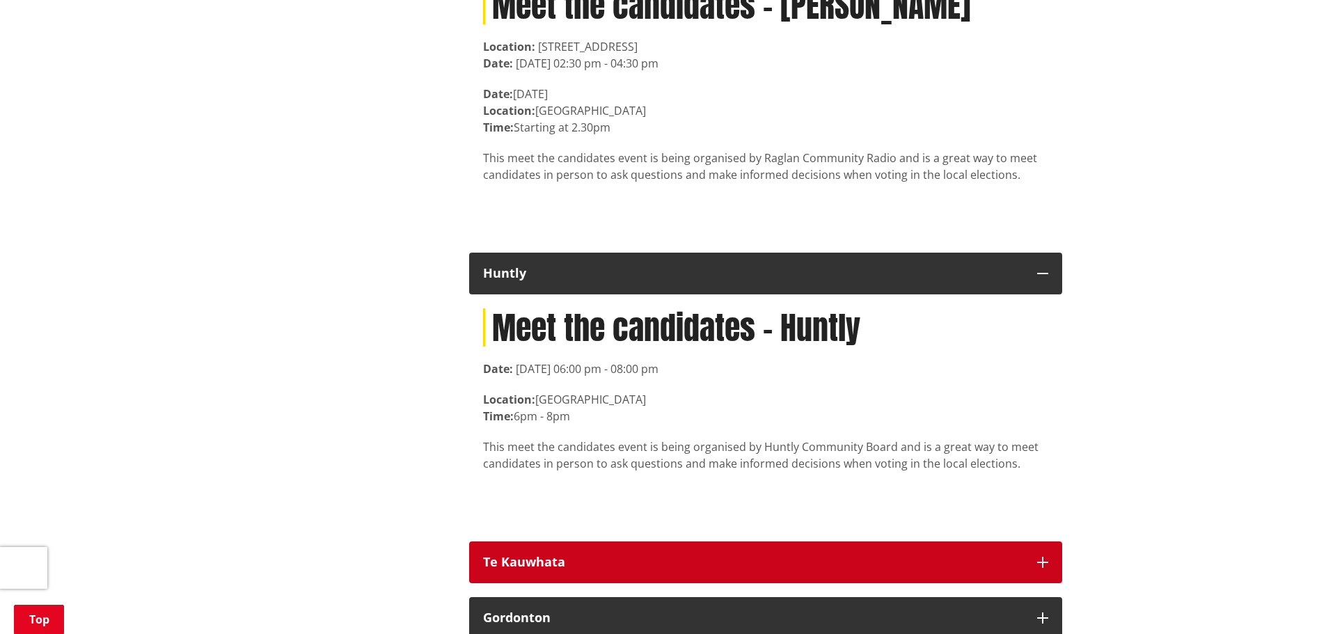
click at [1045, 557] on icon "button" at bounding box center [1042, 562] width 11 height 11
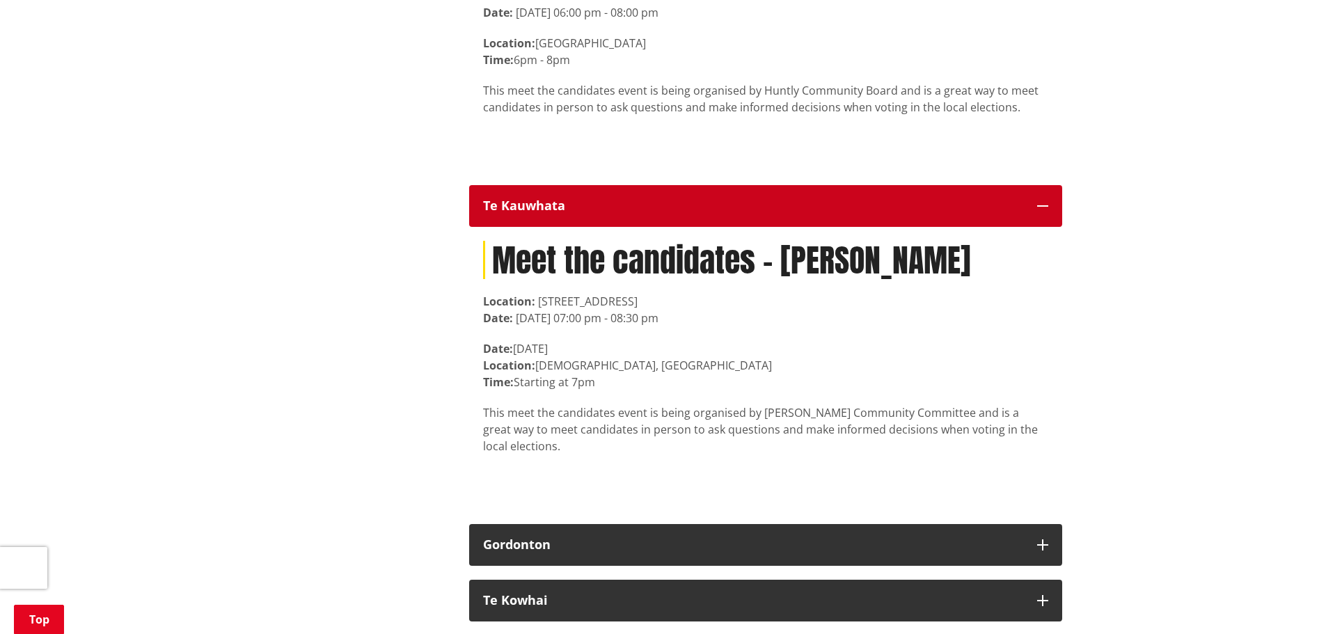
scroll to position [11761, 0]
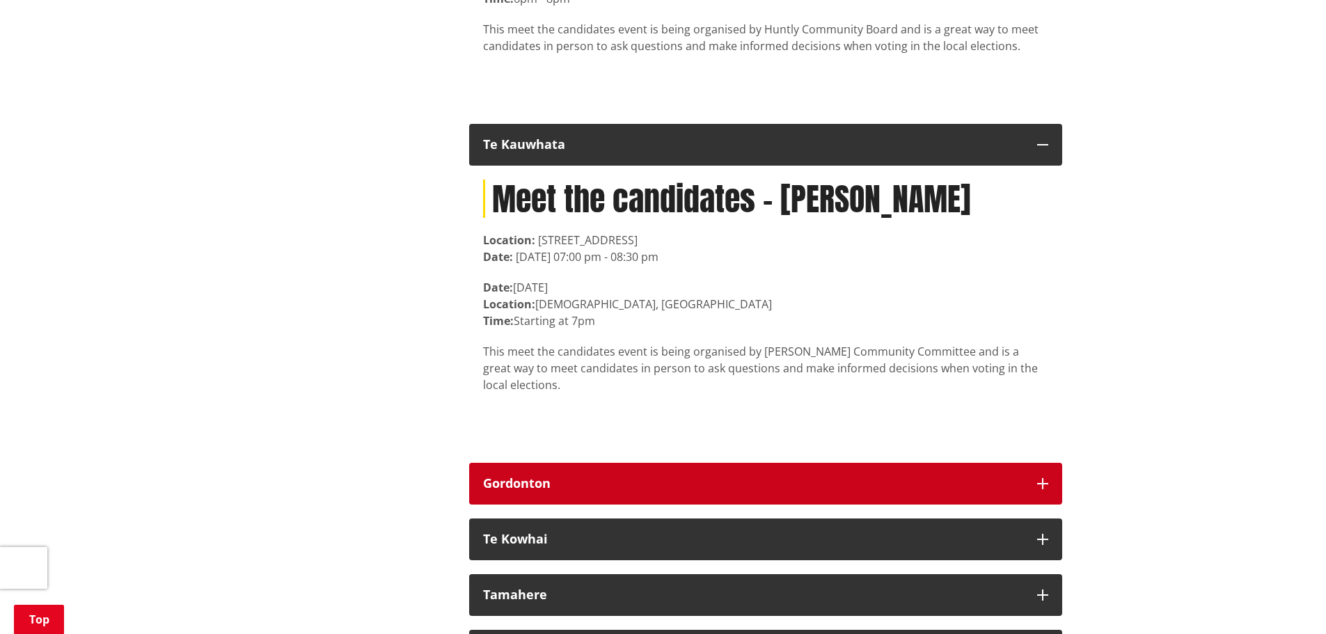
click at [1040, 478] on icon "button" at bounding box center [1042, 483] width 11 height 11
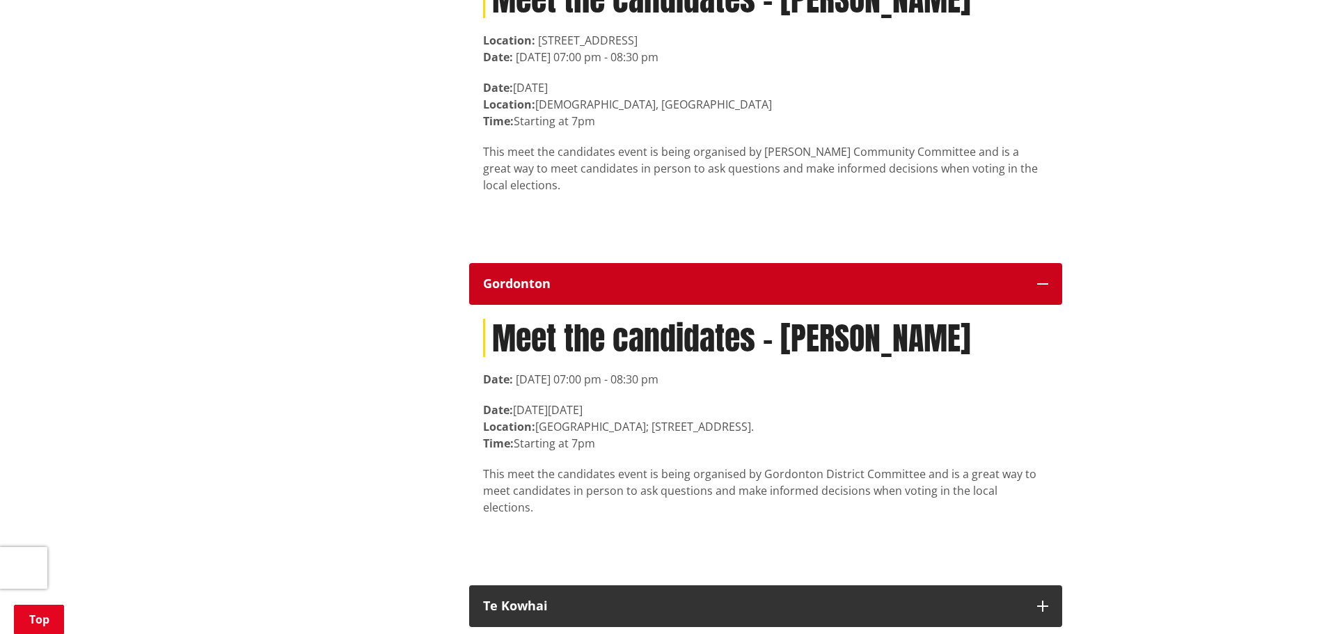
scroll to position [11970, 0]
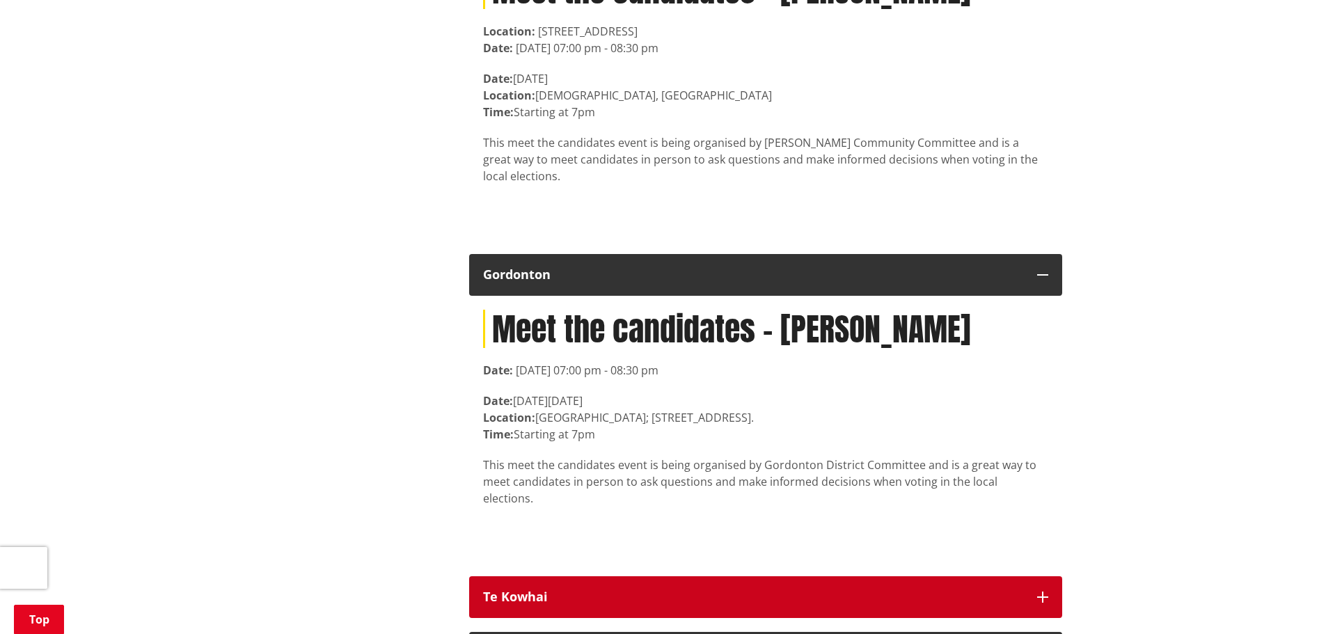
click at [1040, 592] on icon "button" at bounding box center [1042, 597] width 11 height 11
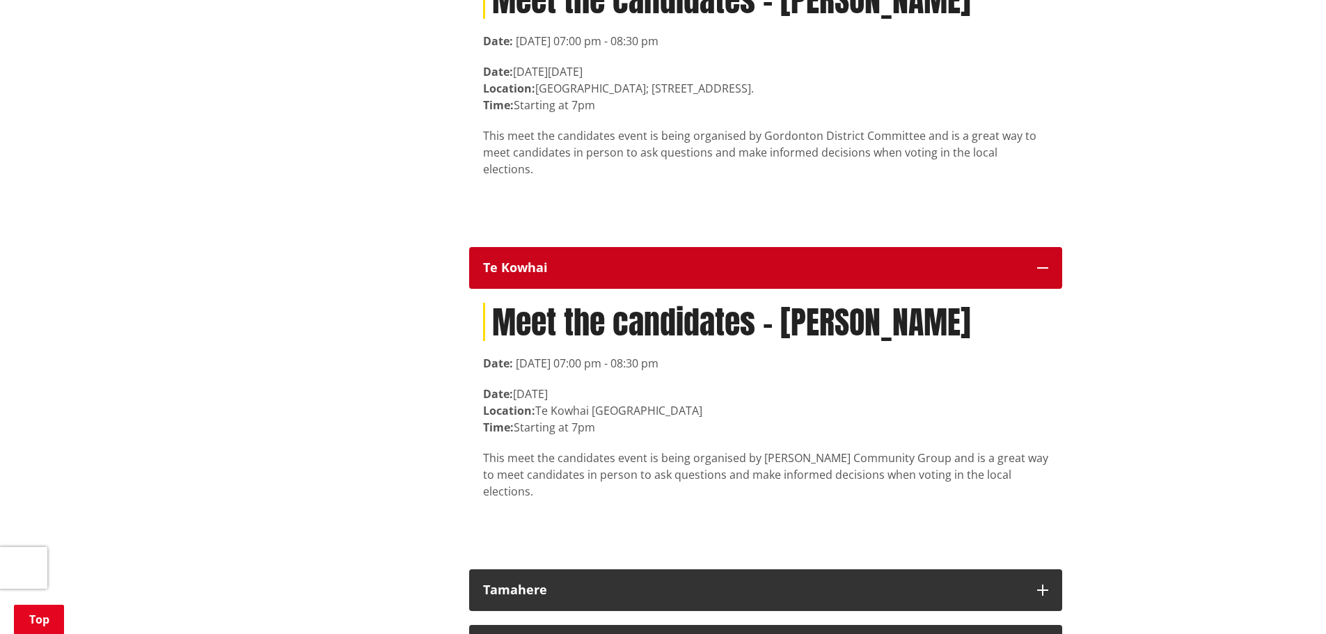
scroll to position [12318, 0]
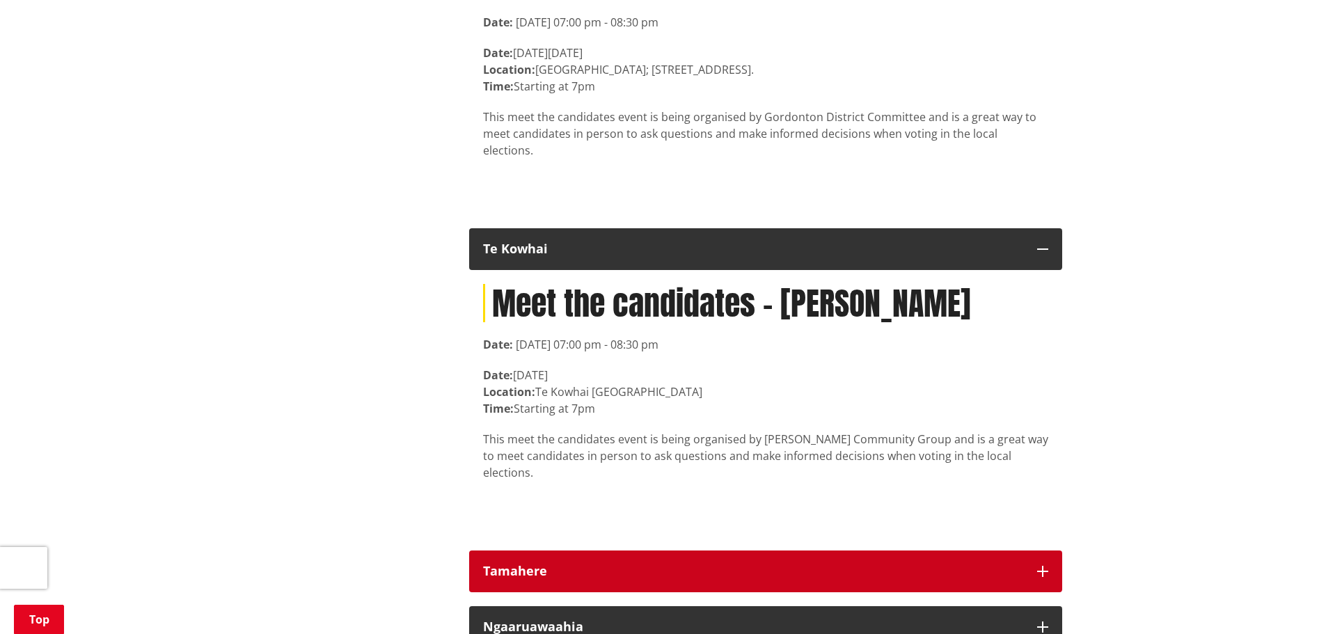
click at [1040, 566] on icon "button" at bounding box center [1042, 571] width 11 height 11
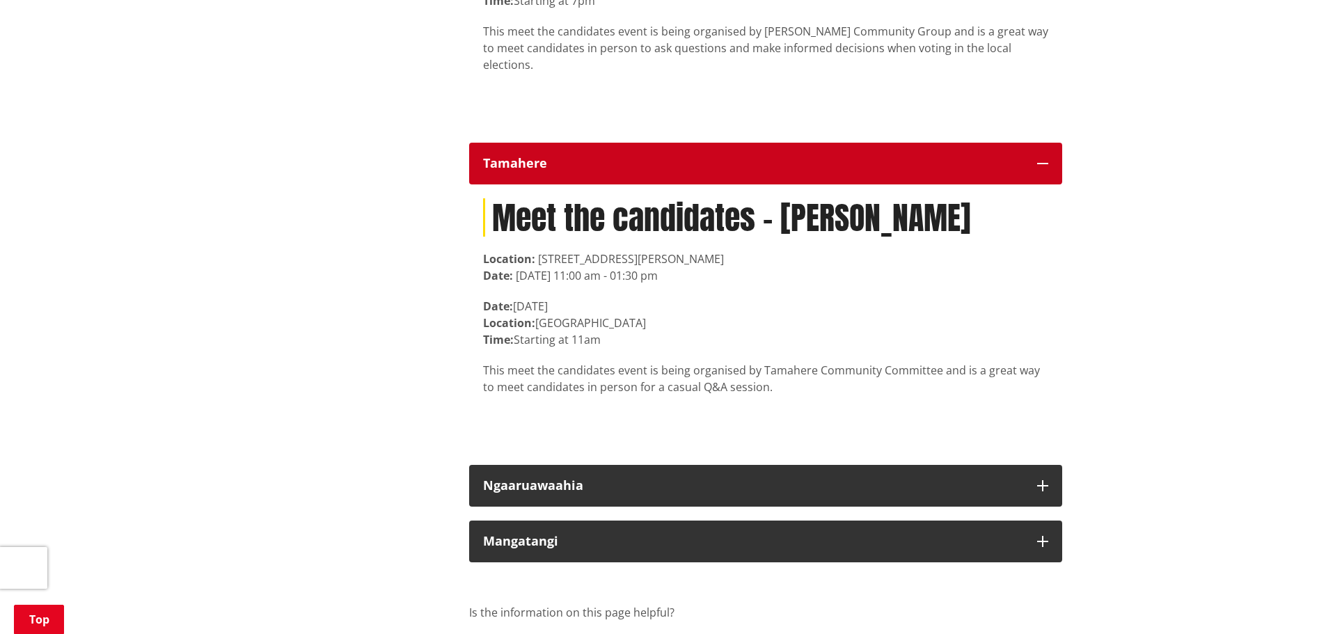
scroll to position [12736, 0]
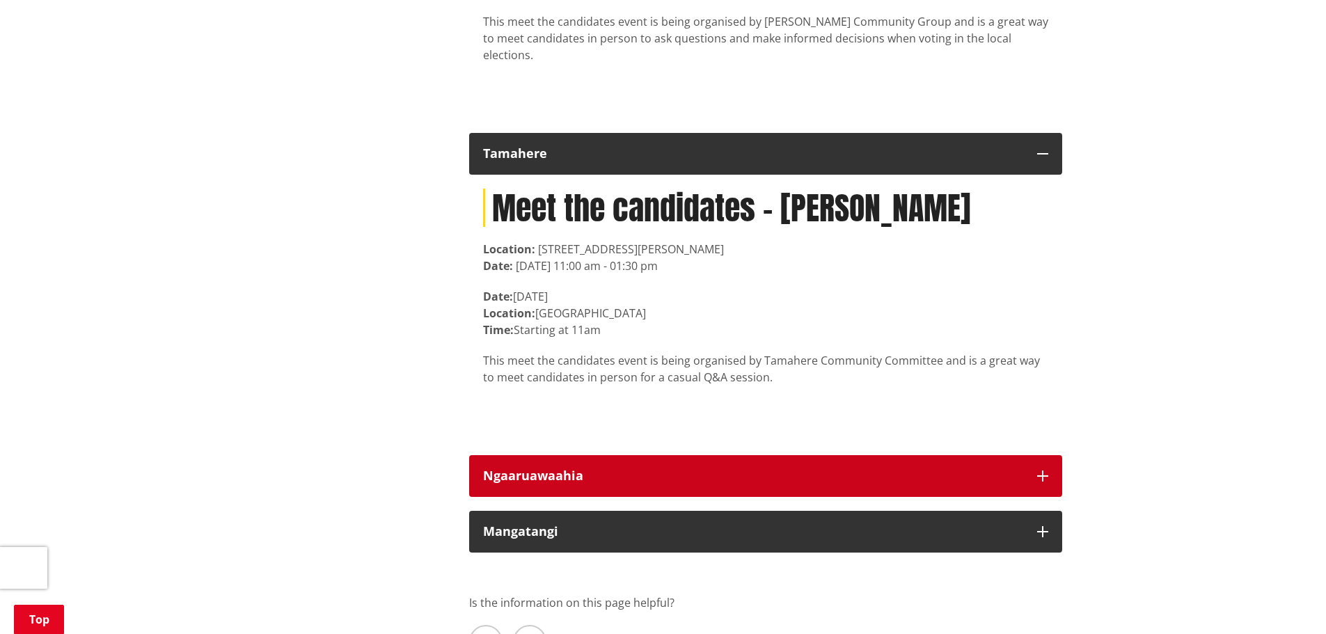
click at [1038, 470] on icon "button" at bounding box center [1042, 475] width 11 height 11
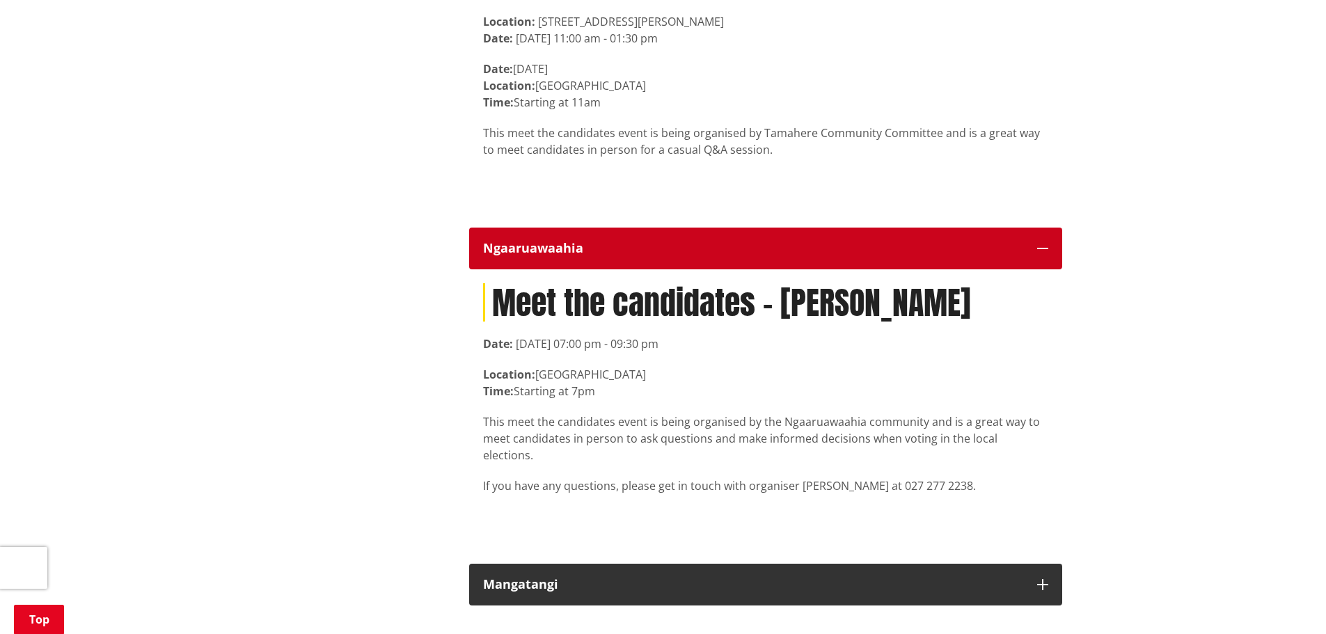
scroll to position [13083, 0]
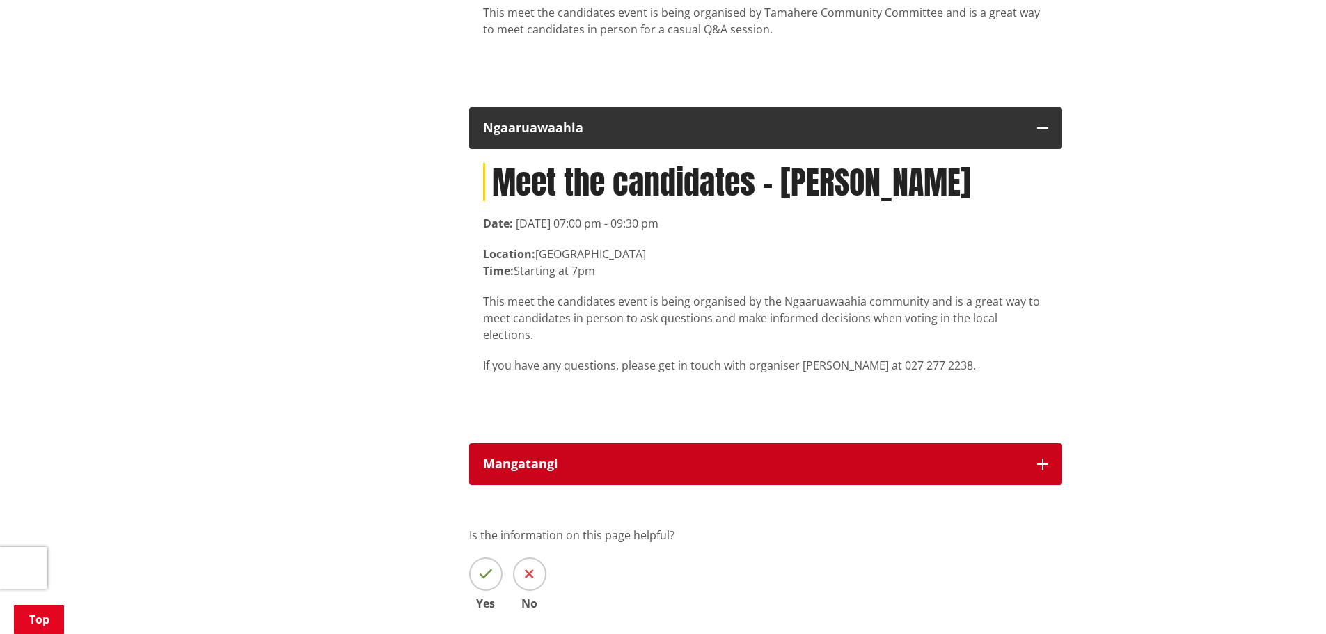
click at [1043, 459] on icon "button" at bounding box center [1042, 464] width 11 height 11
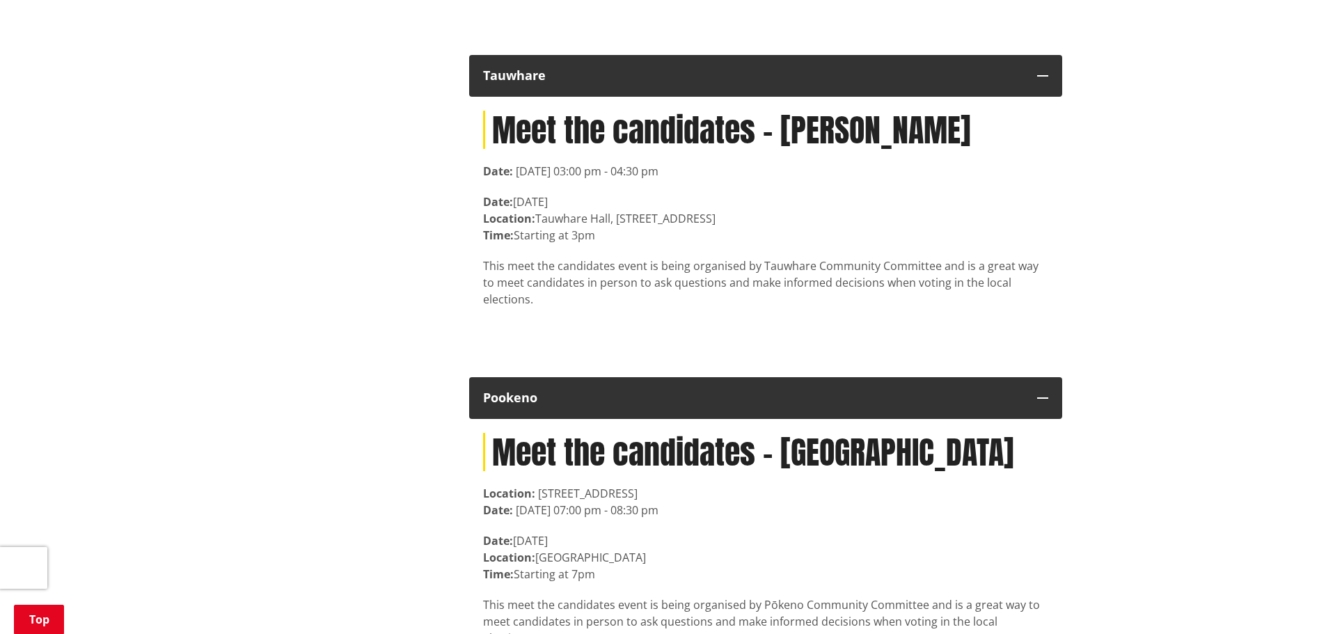
scroll to position [8908, 0]
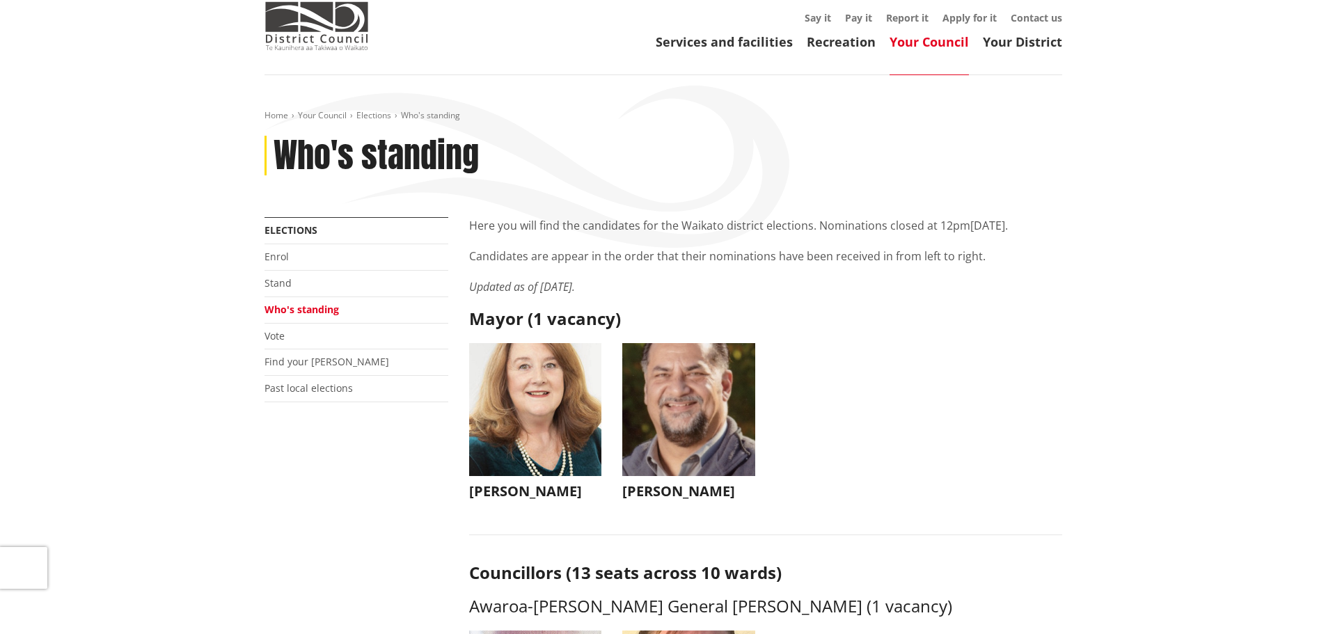
scroll to position [348, 0]
